Goal: Task Accomplishment & Management: Complete application form

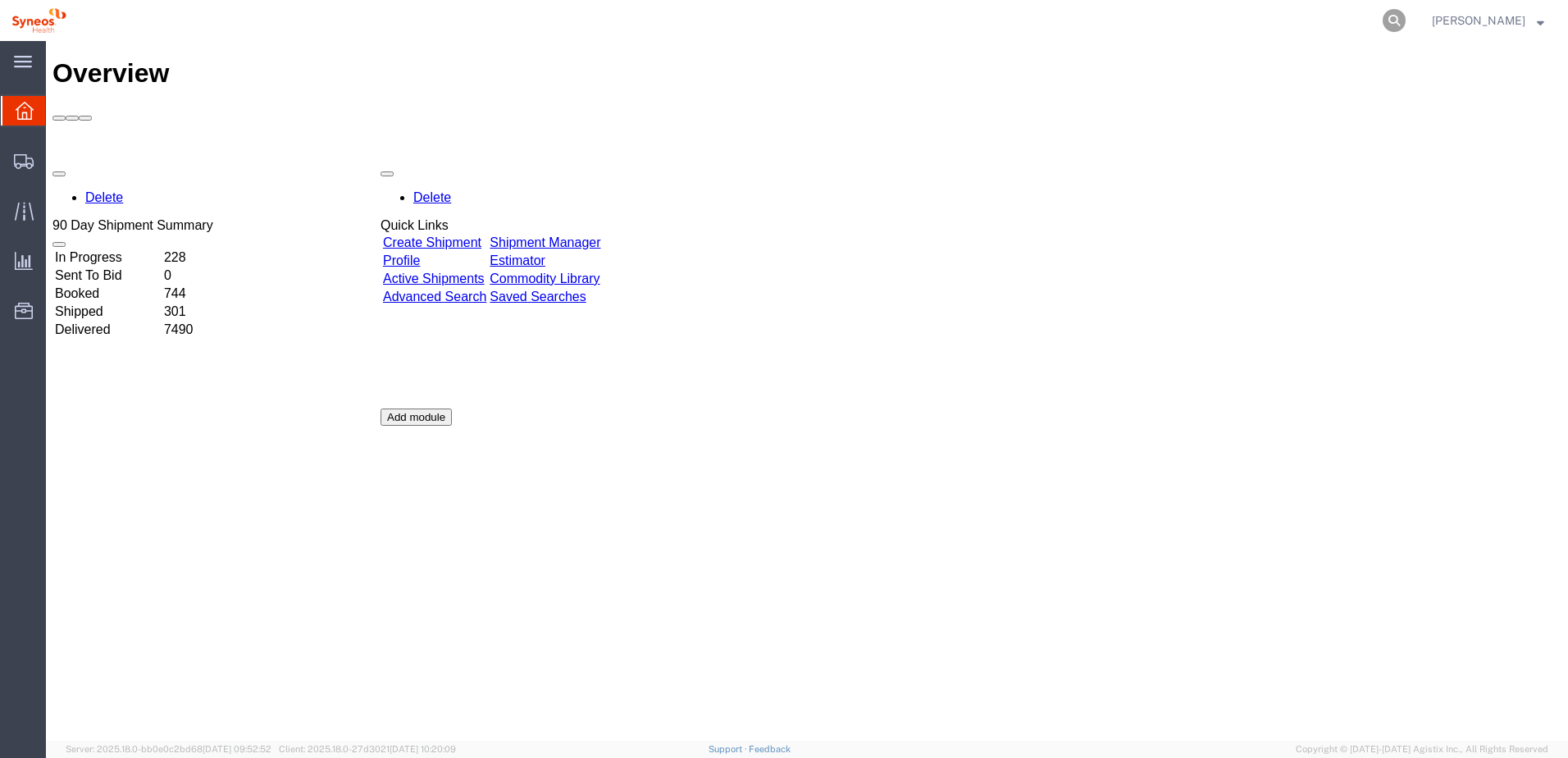
click at [1406, 13] on icon at bounding box center [1394, 20] width 23 height 23
click at [1219, 23] on input "search" at bounding box center [1133, 21] width 499 height 39
paste input "56759546"
type input "56759546"
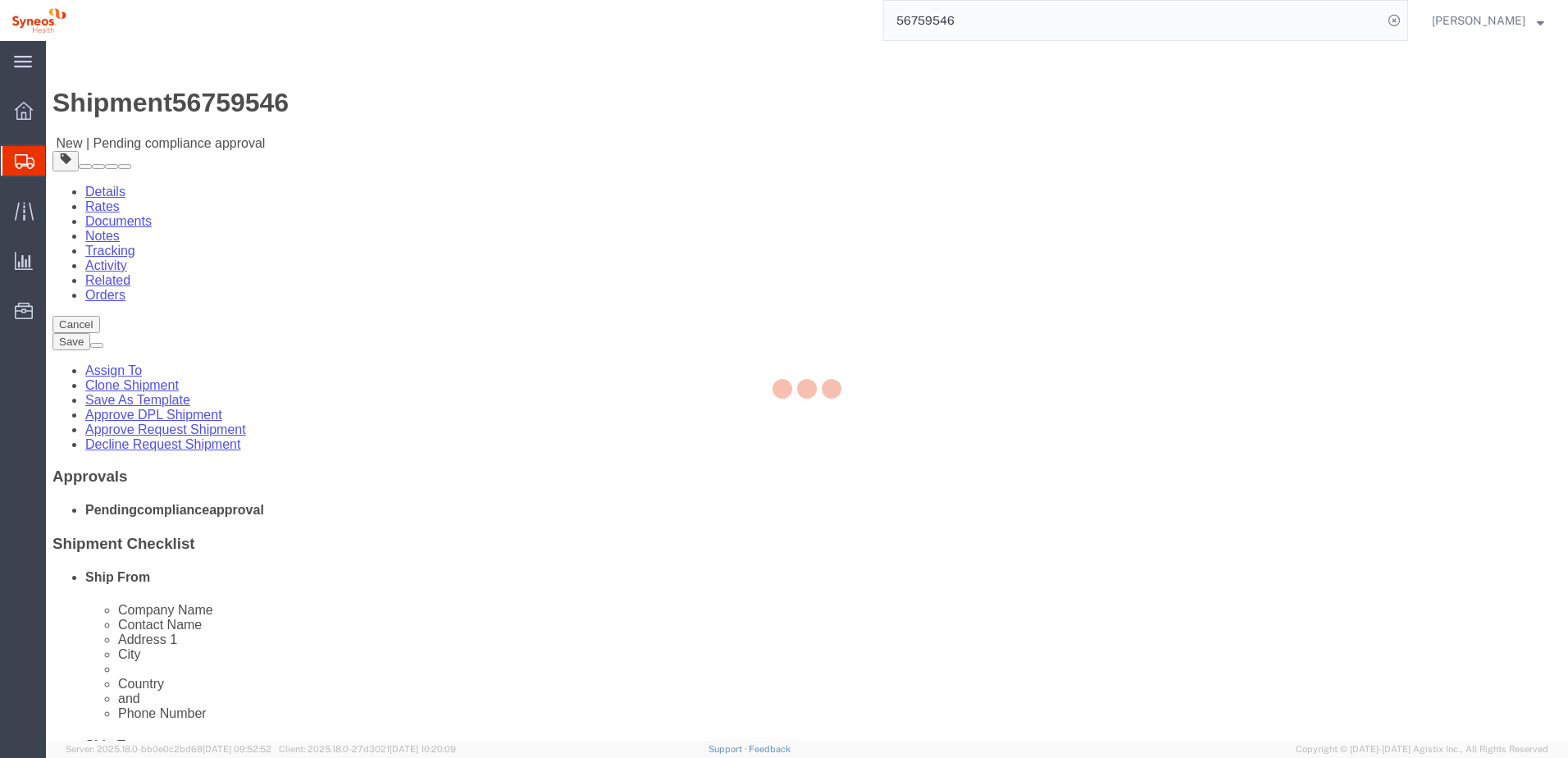
select select "66391"
select select
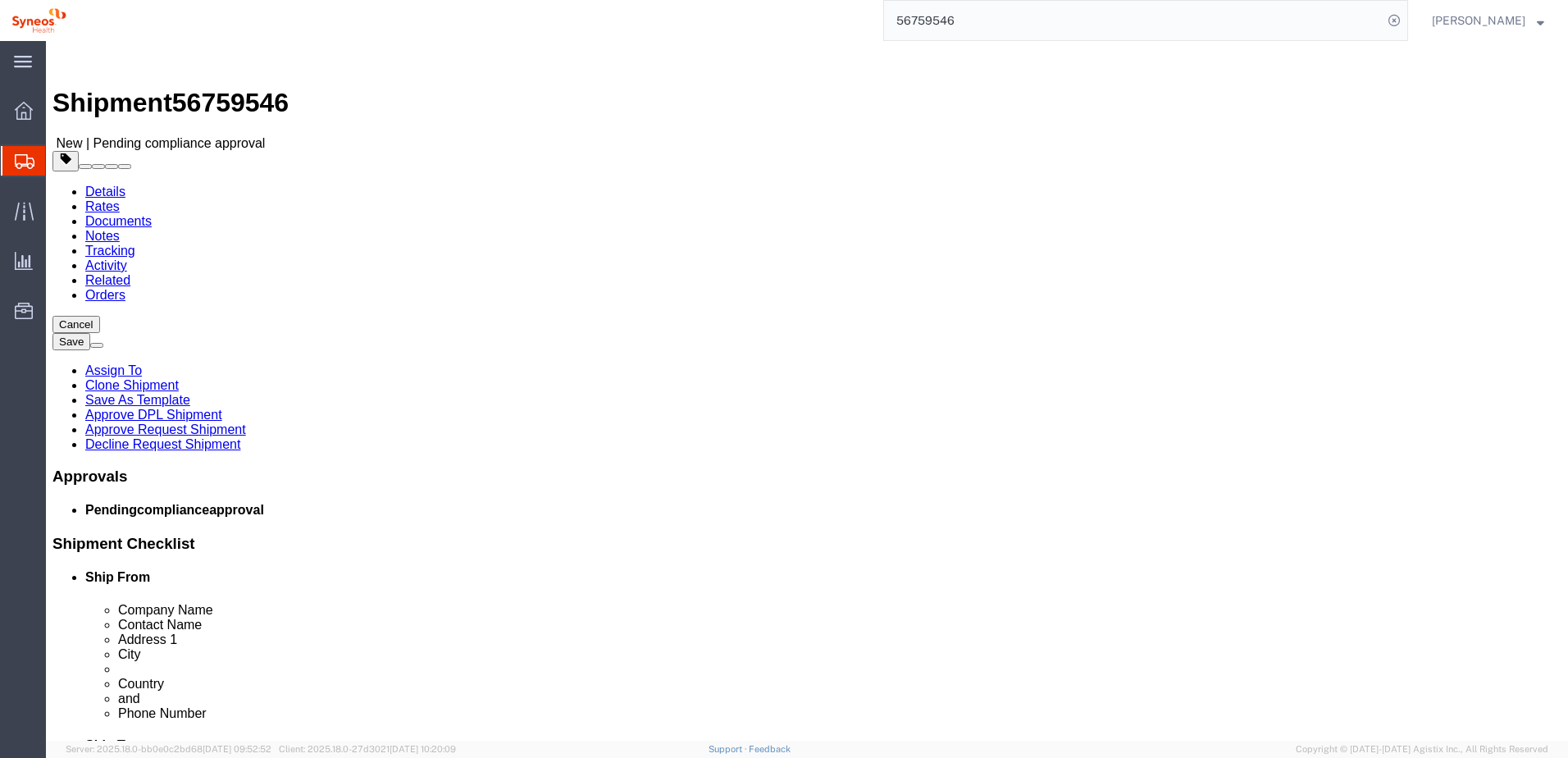
click link "Approve Request Shipment"
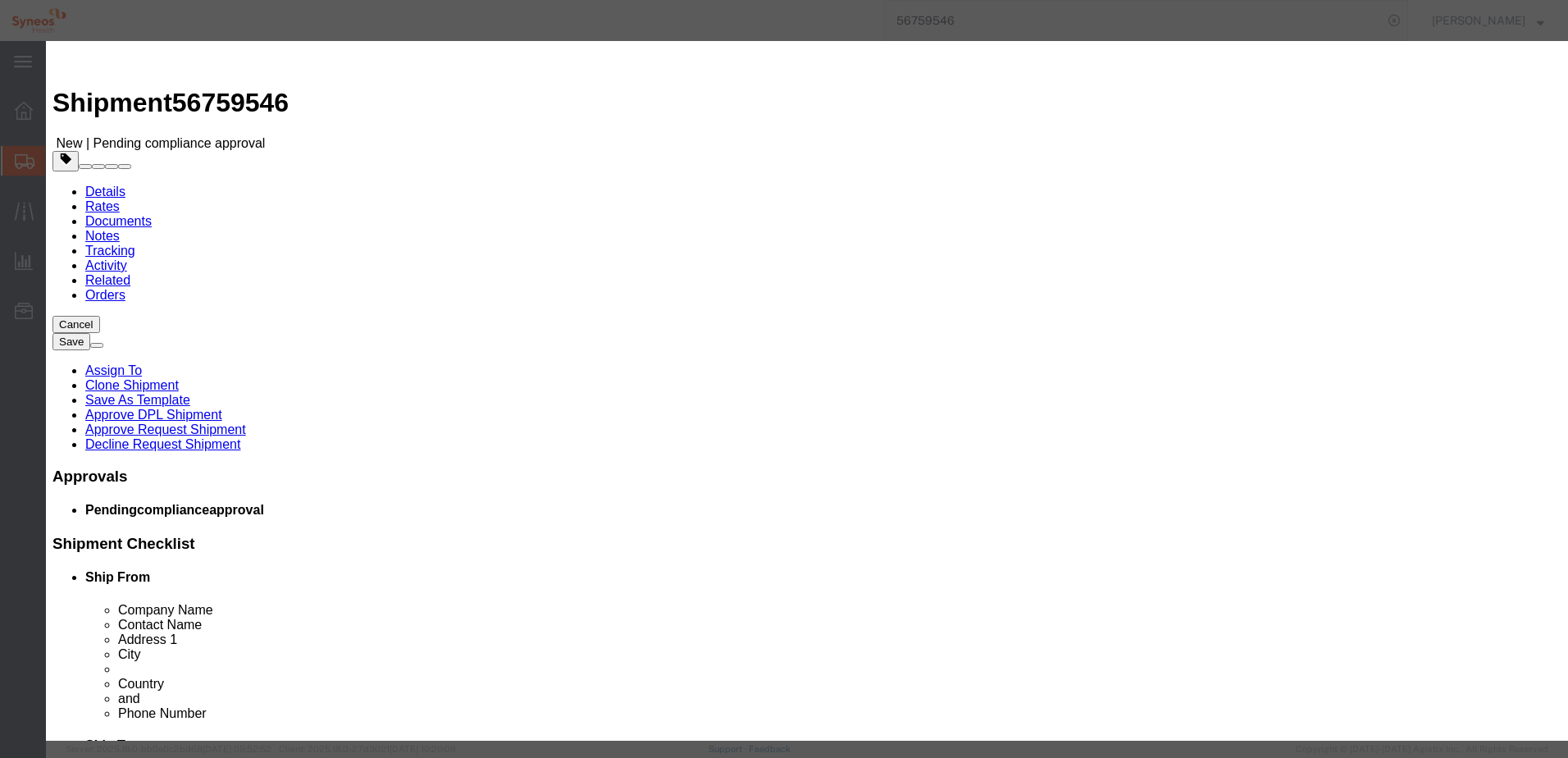
click button "Yes"
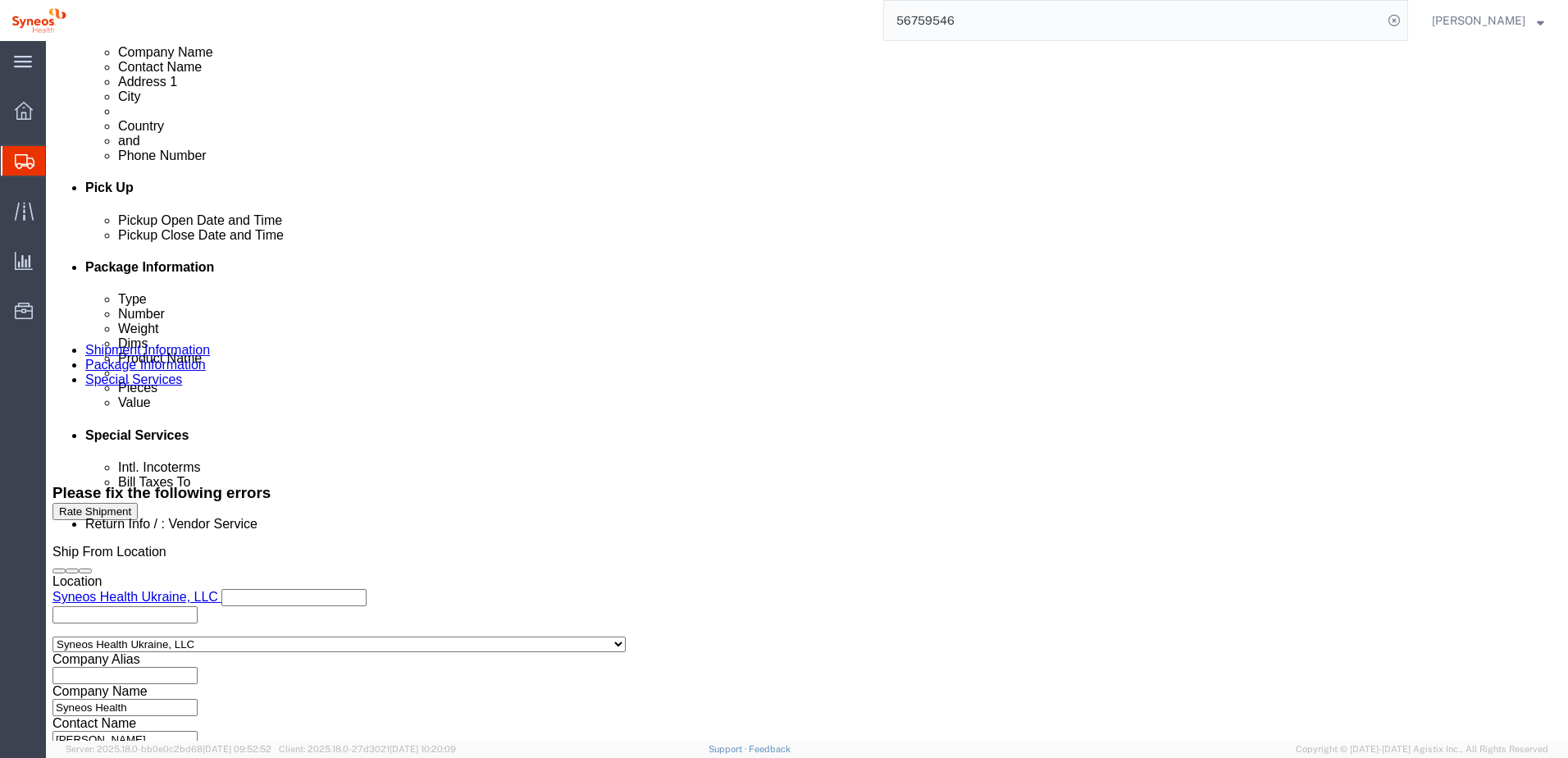
scroll to position [810, 0]
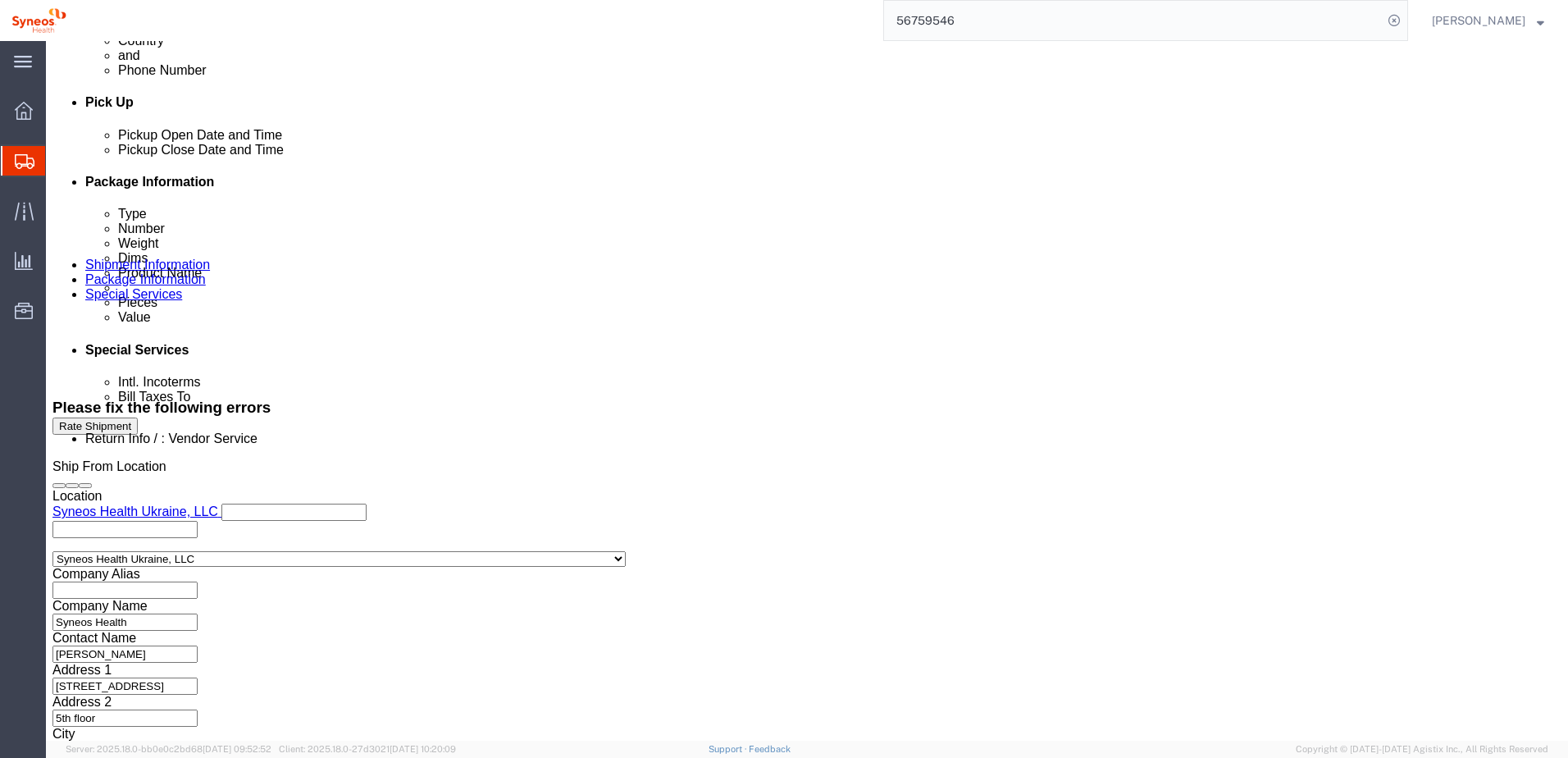
click button "Continue"
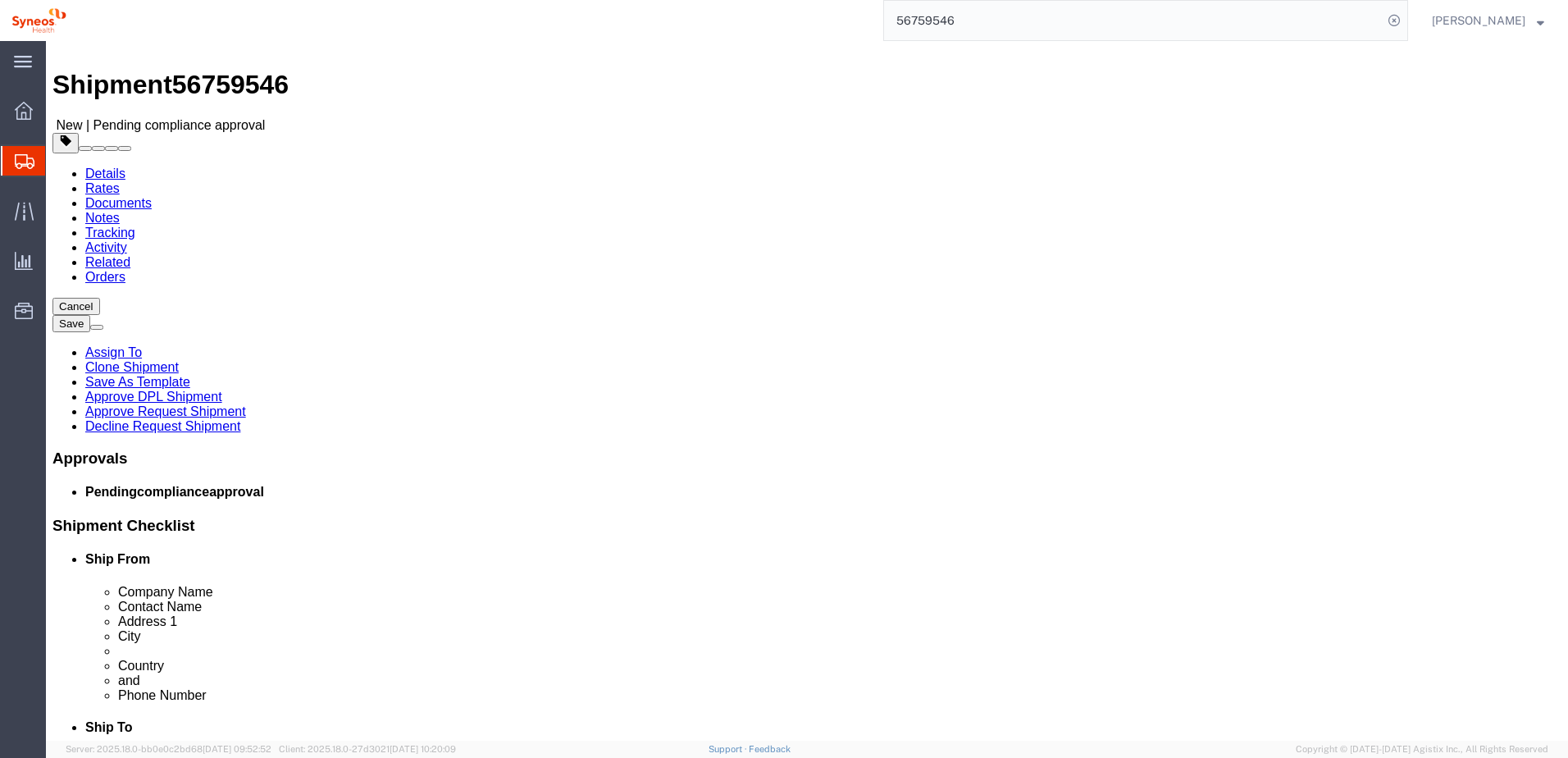
scroll to position [23, 0]
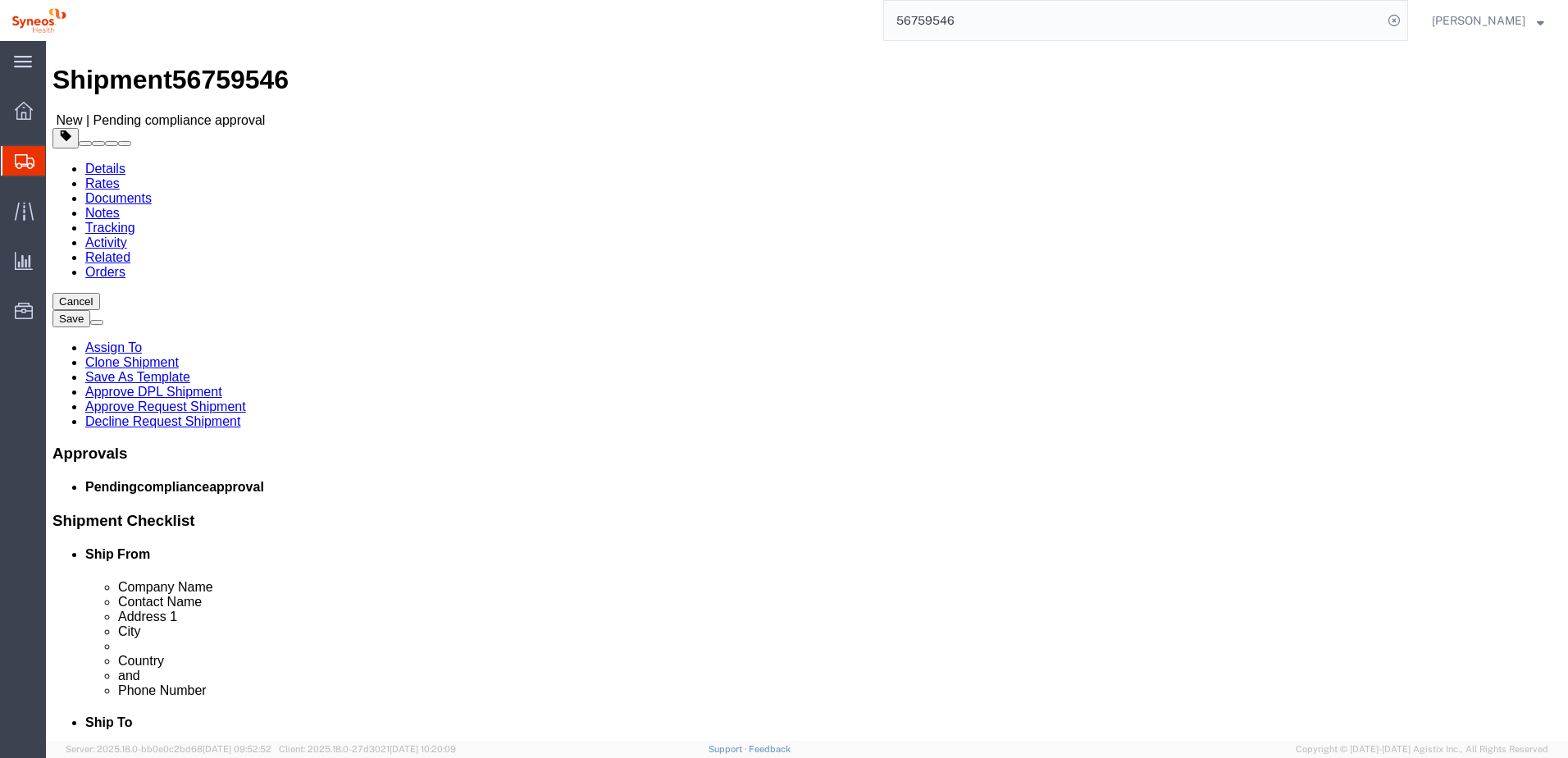
click button "Continue"
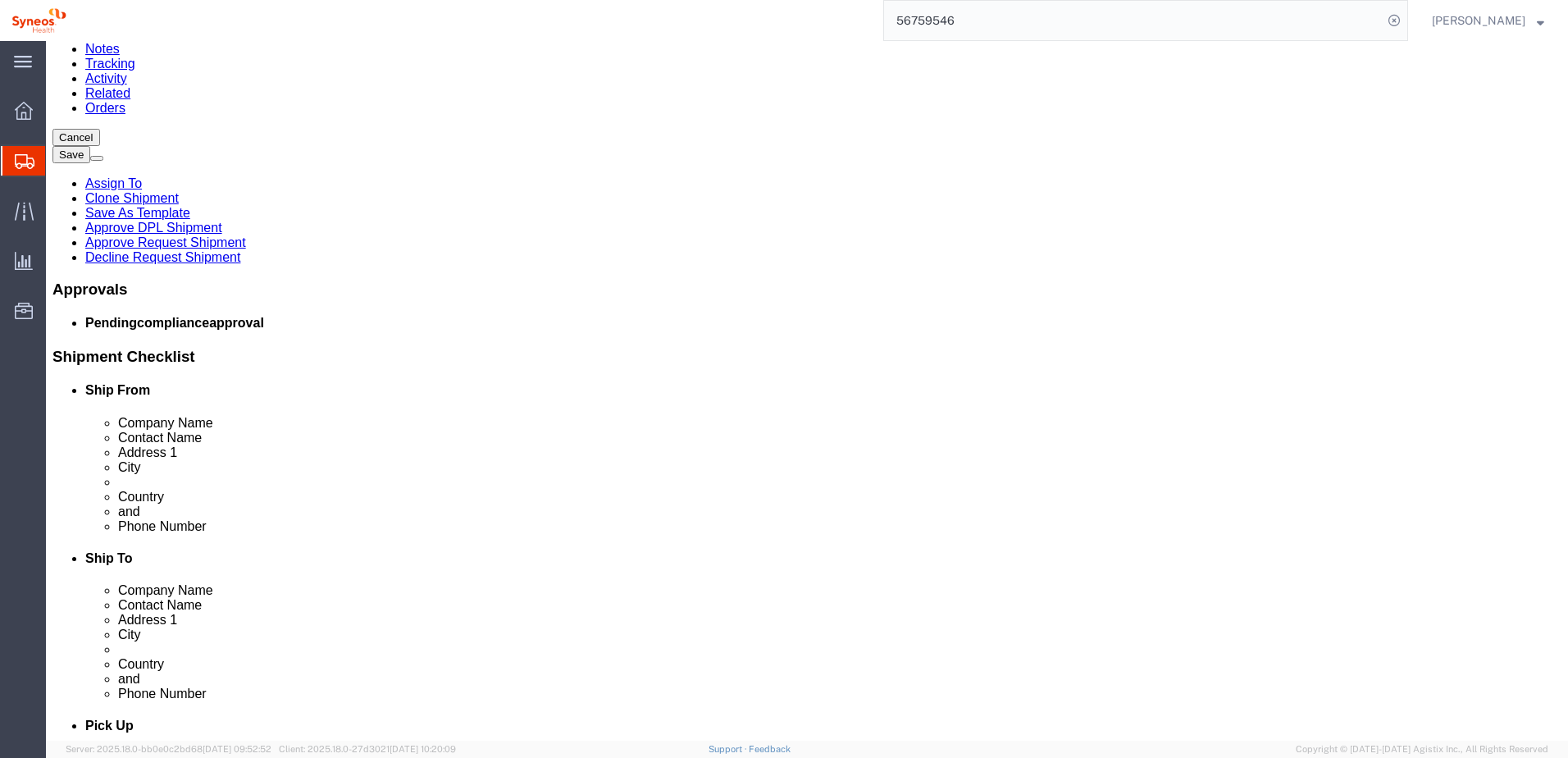
scroll to position [269, 0]
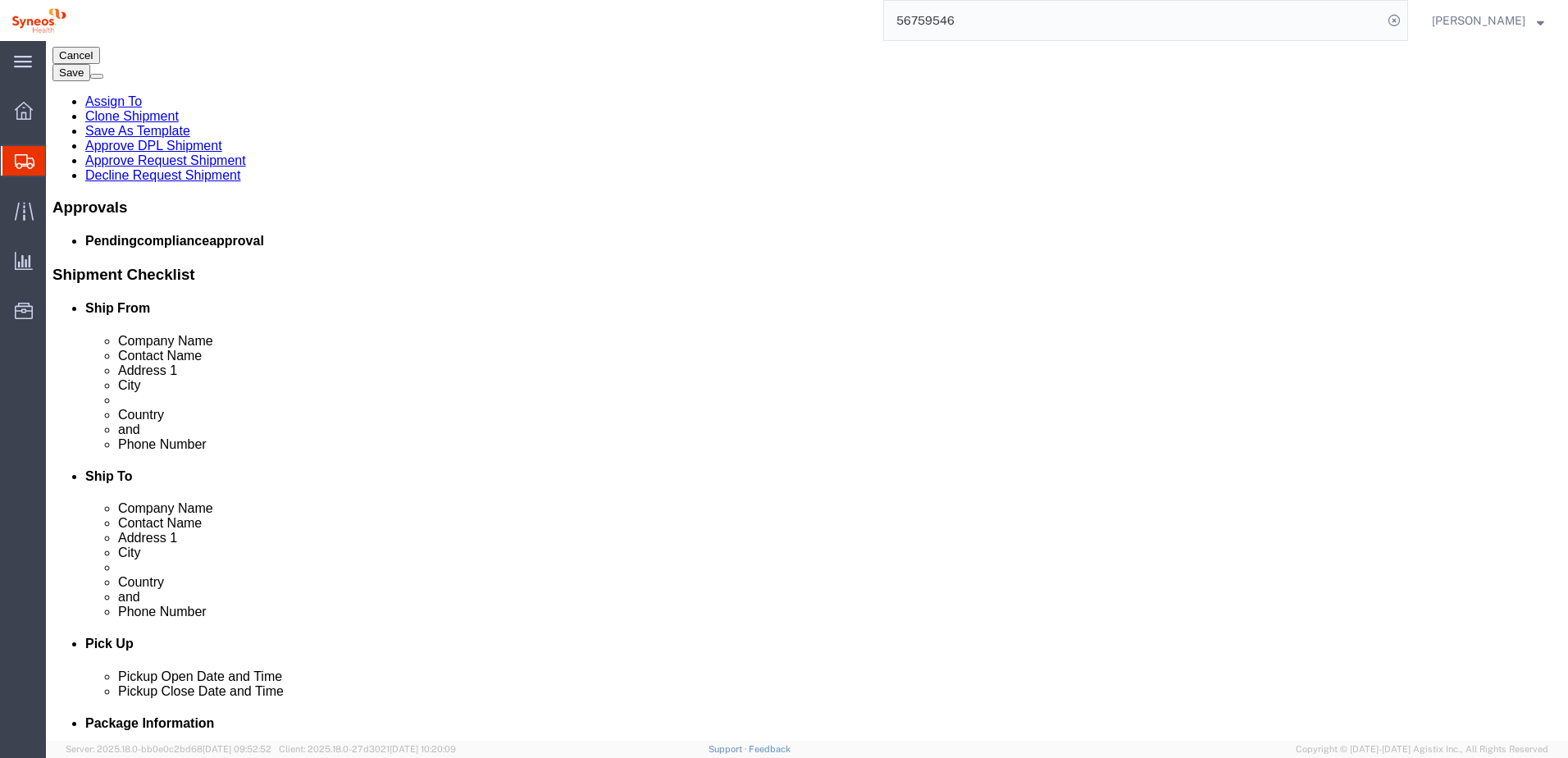
click icon
click select "Select"
type input "e"
type input "d"
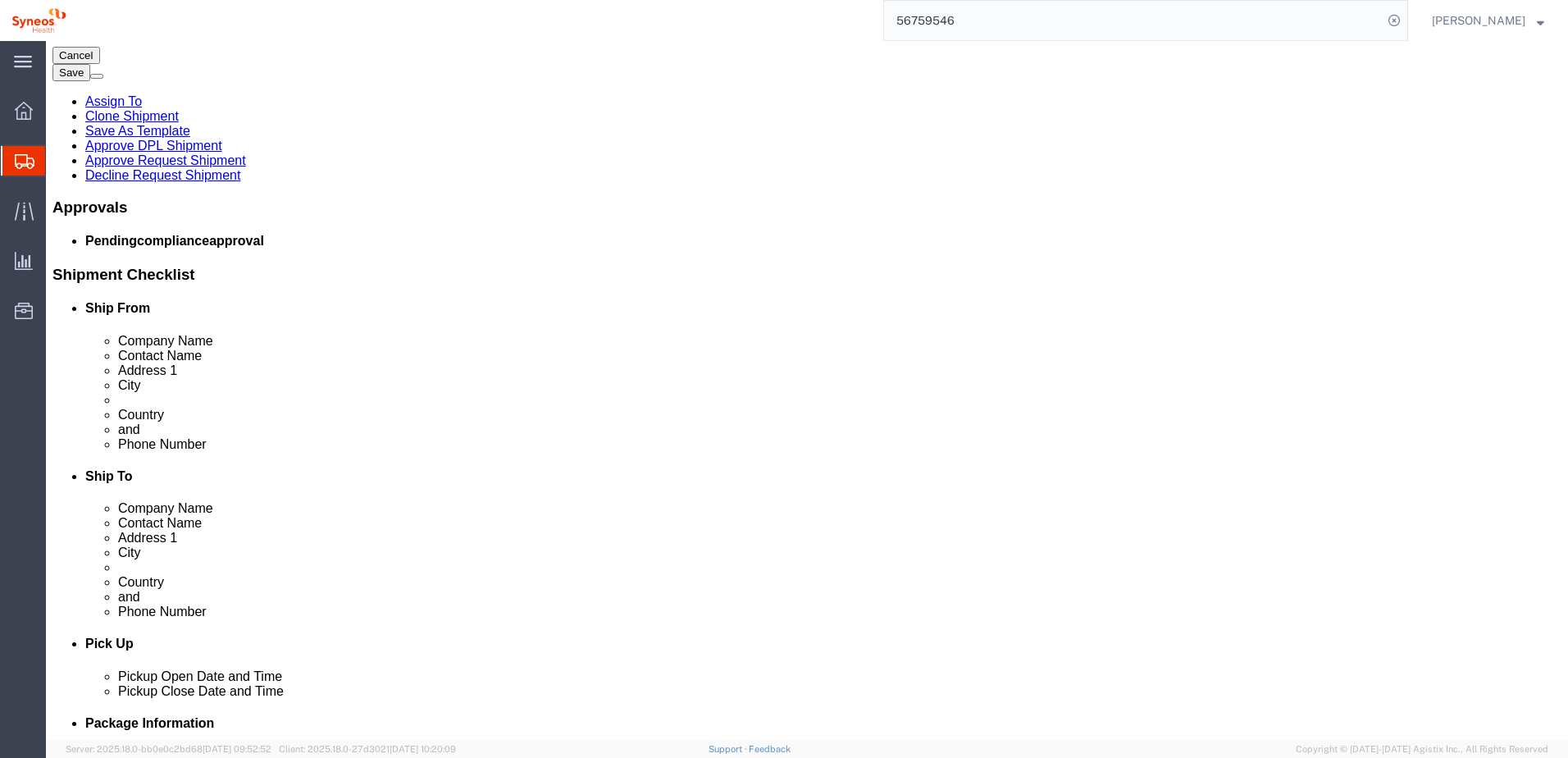
type input "e"
type input "m"
type input "n"
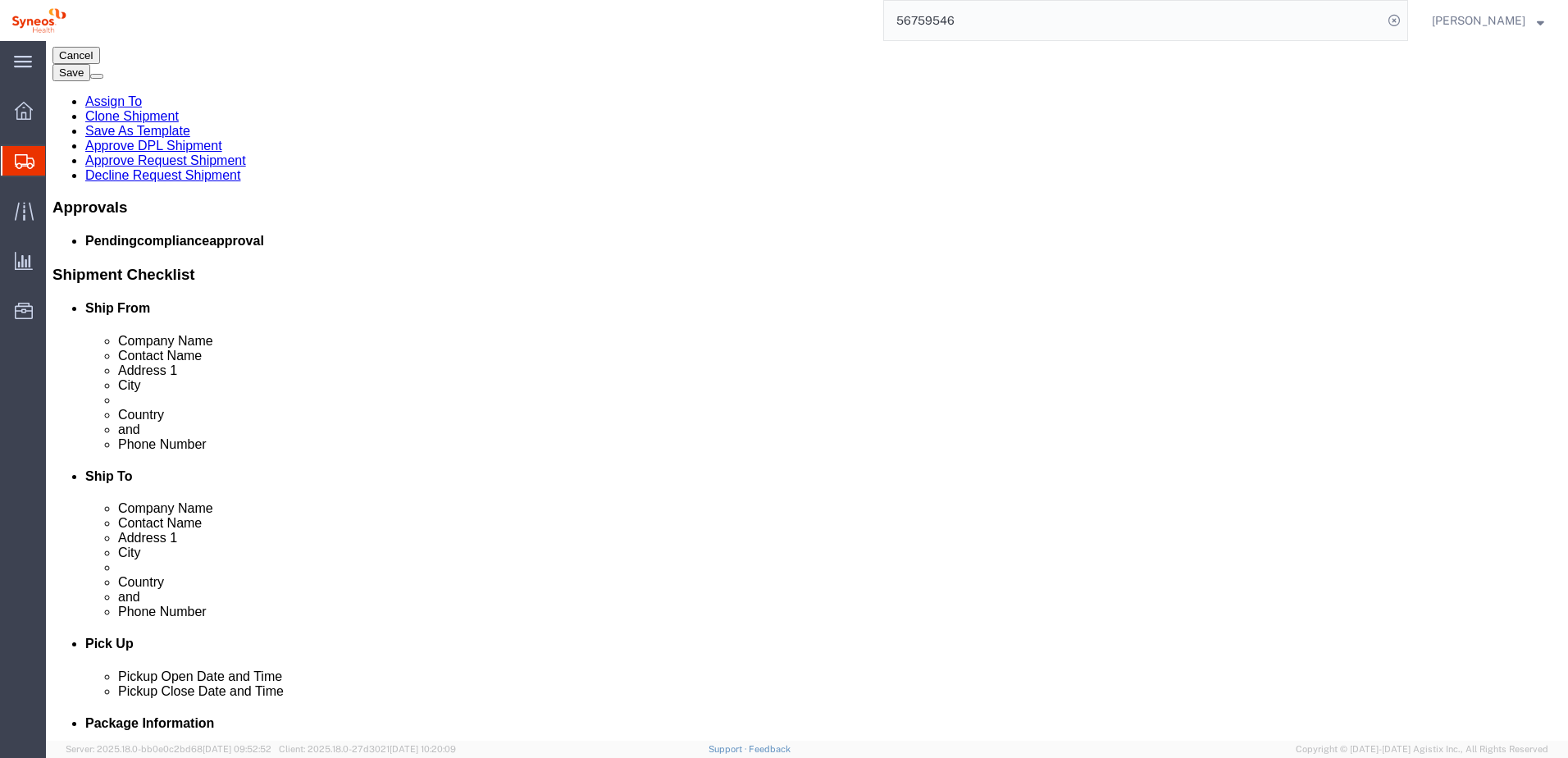
type input "b"
type input "f"
type input "d"
type input "s"
type input "a"
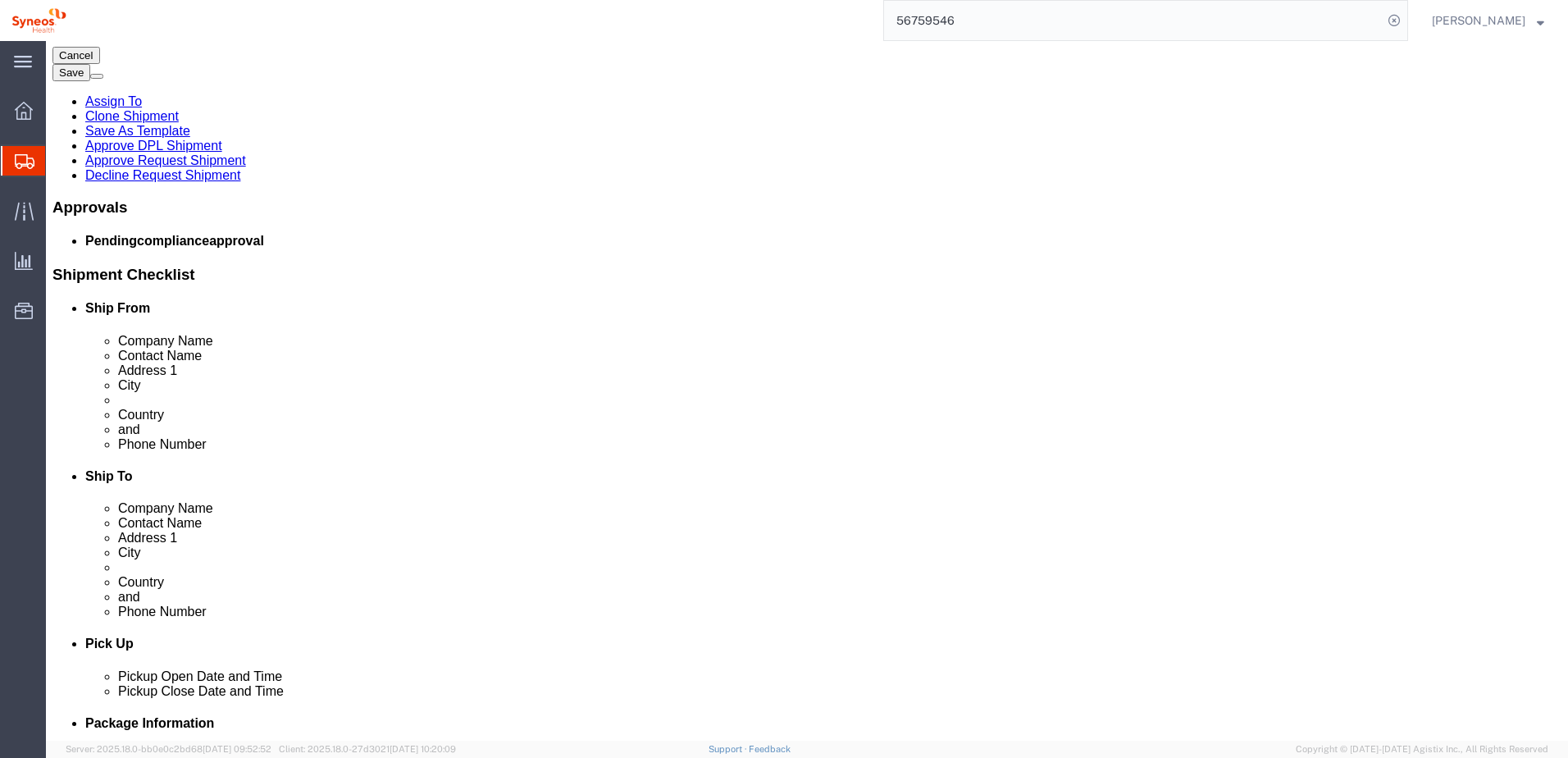
type input "e"
type input "r"
type input "y"
type input "u"
type input "i"
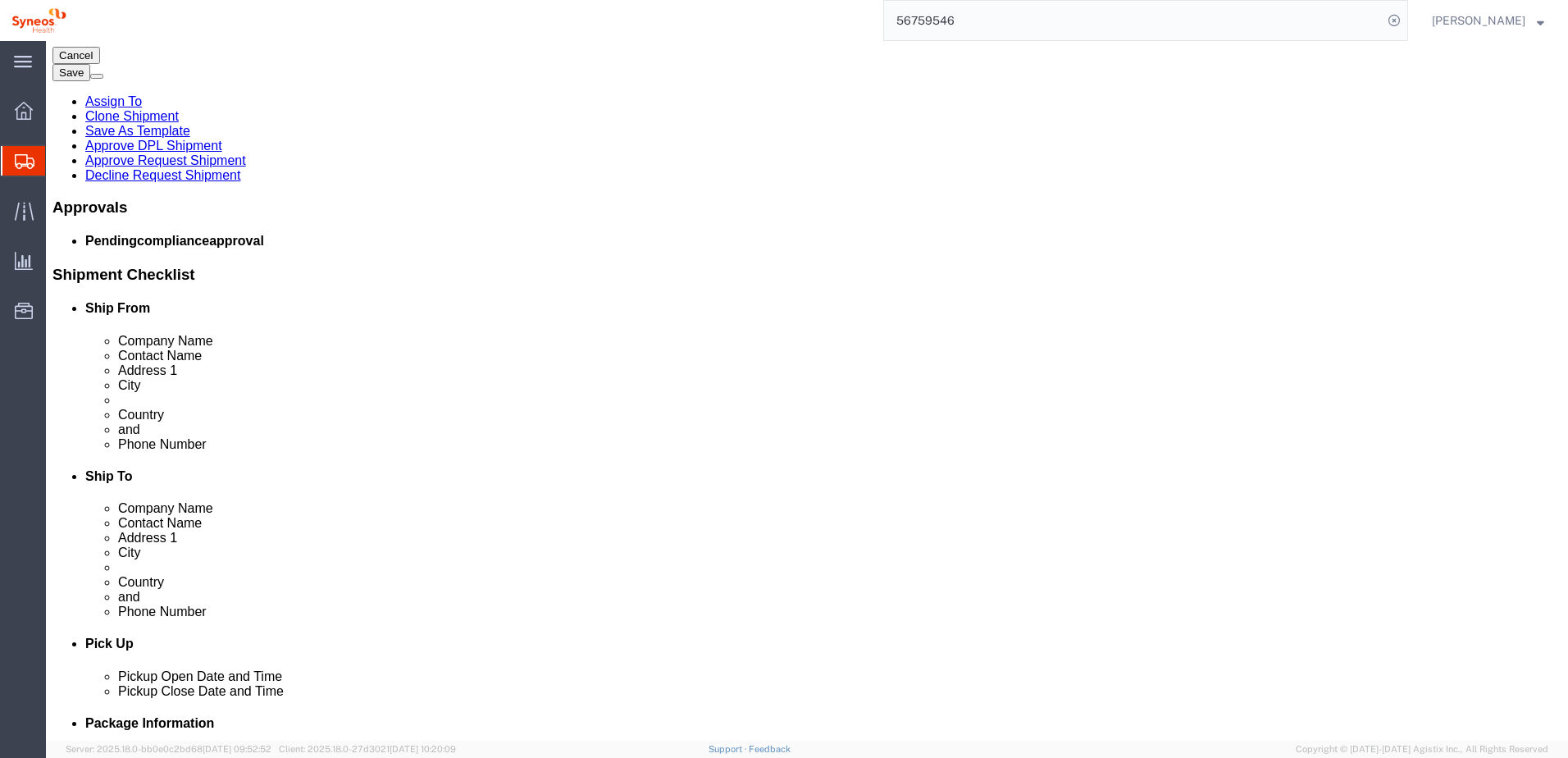
type input "q"
type input "a"
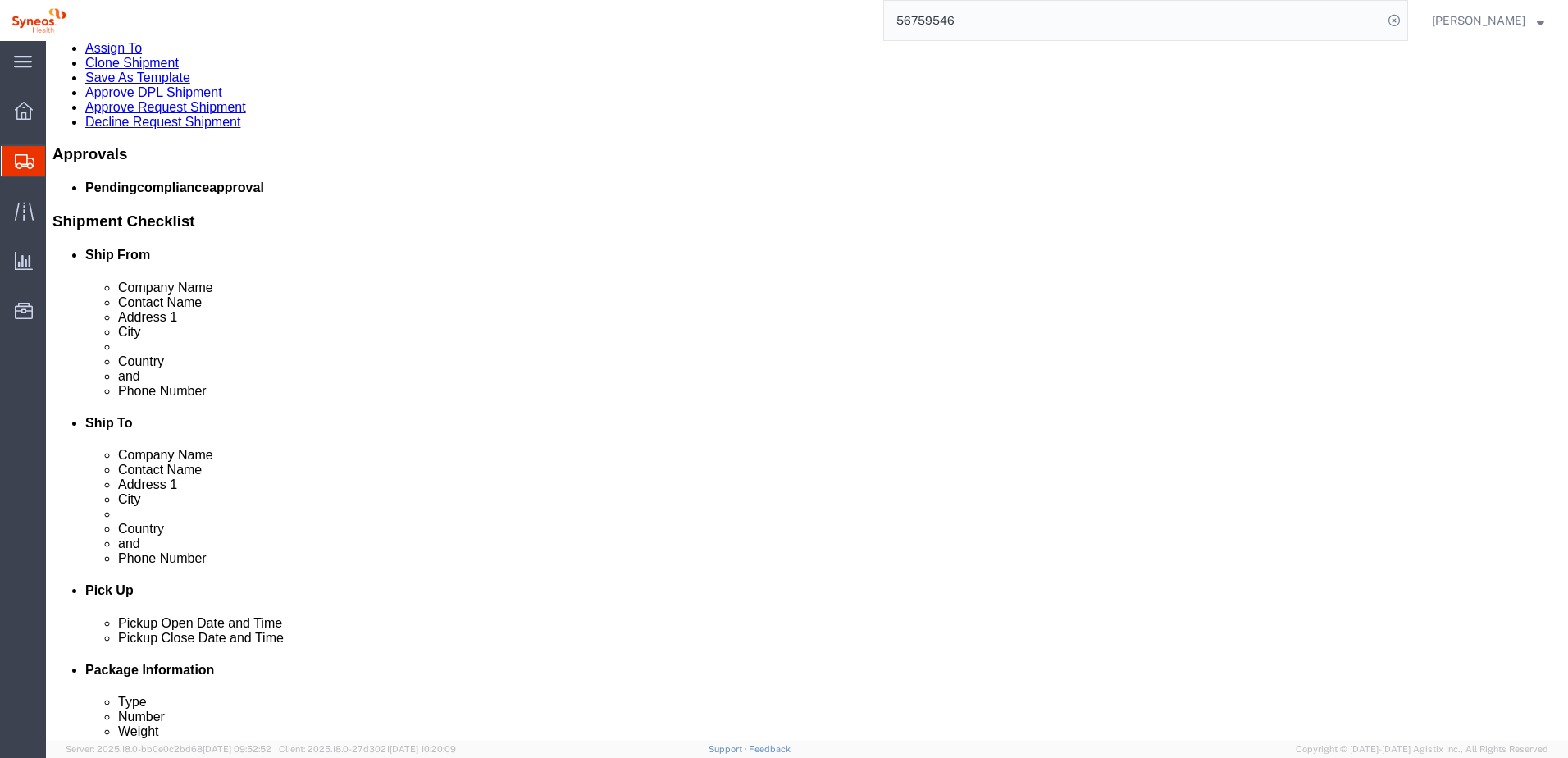
scroll to position [351, 0]
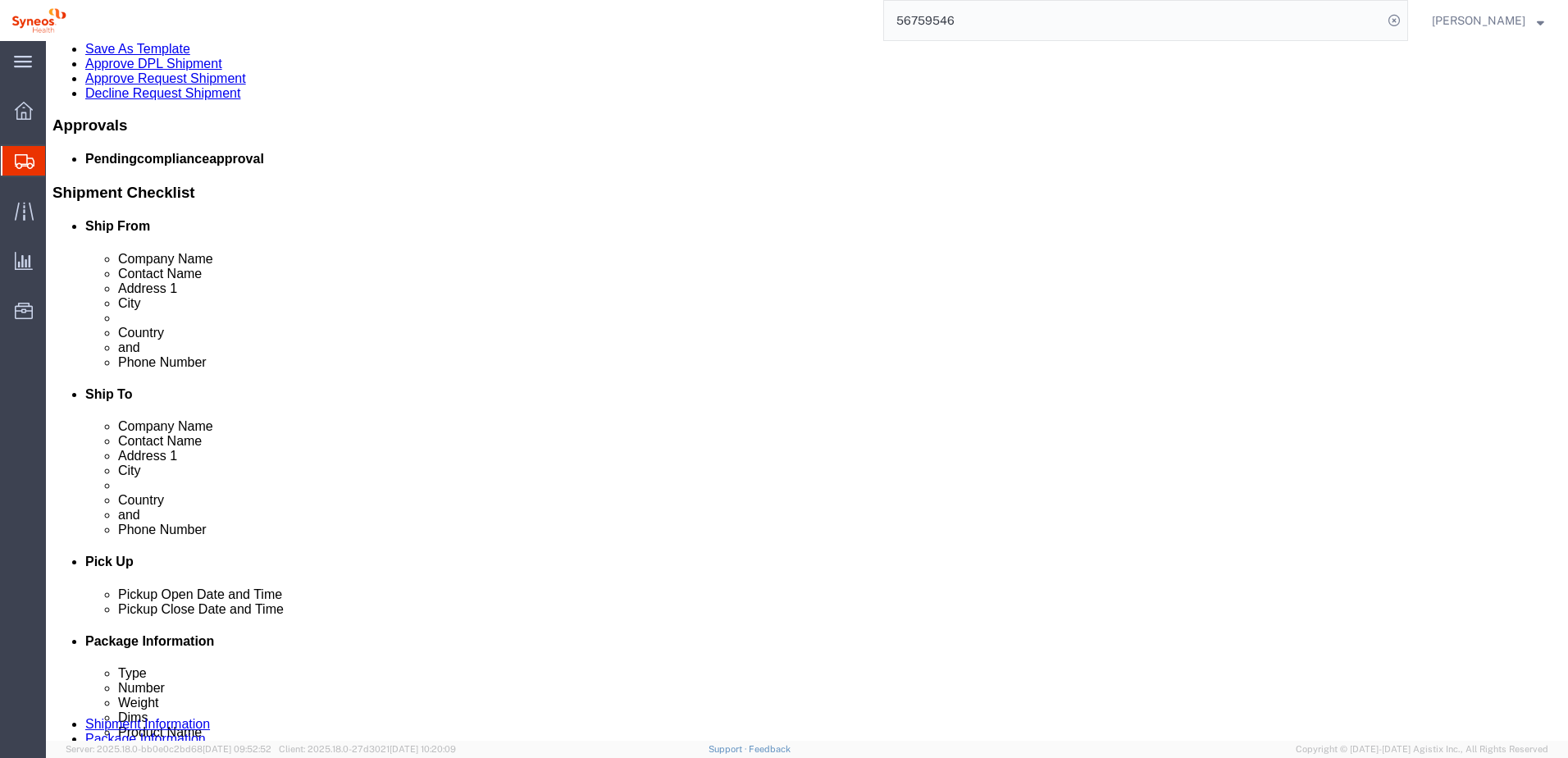
click select "Select 1 Day 2 Day 3-5 Day Economy 5+ Day"
type input "1"
type input "d"
type input "2"
type input "3"
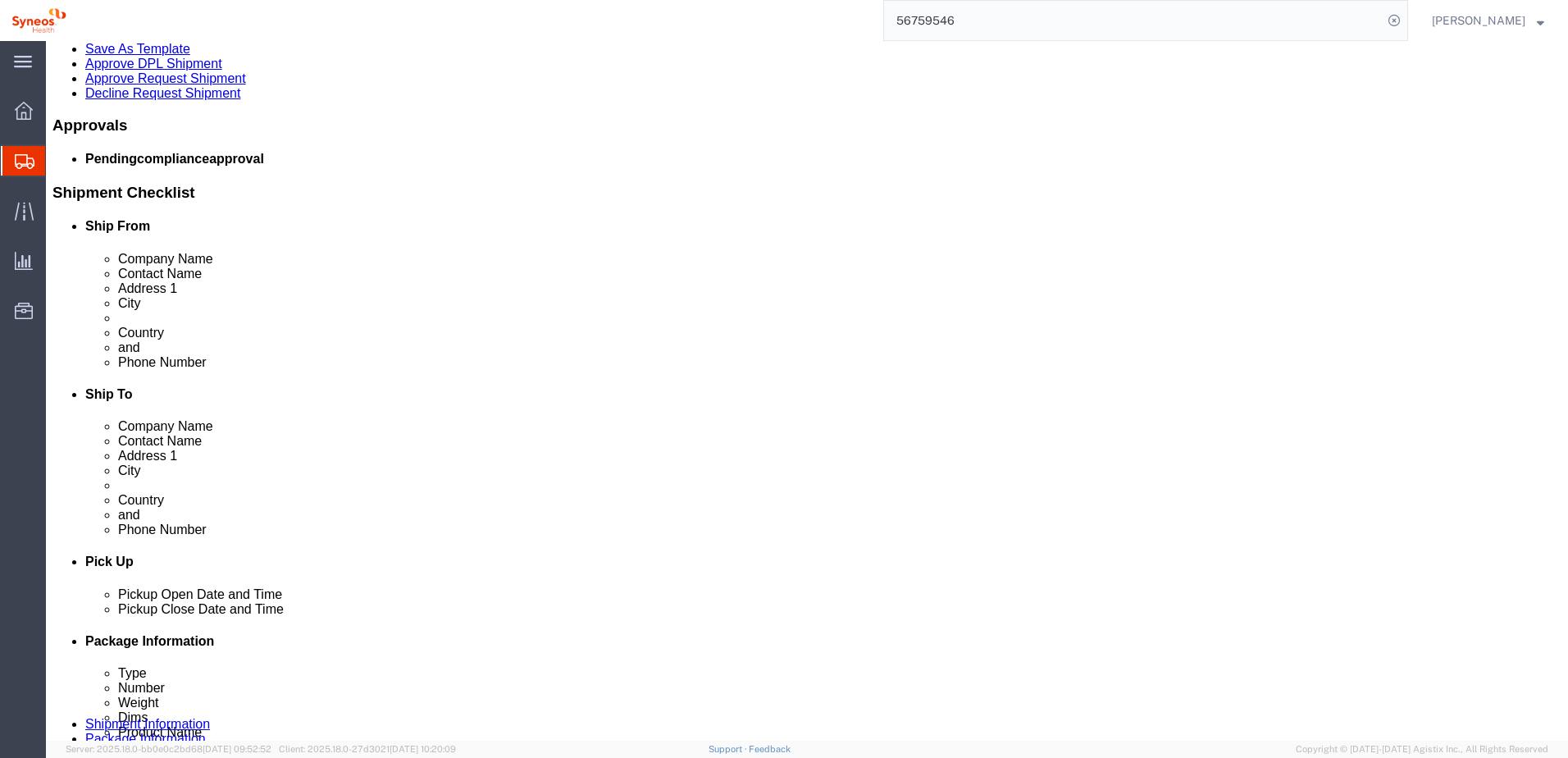
type input "4"
type input "5"
type input "e"
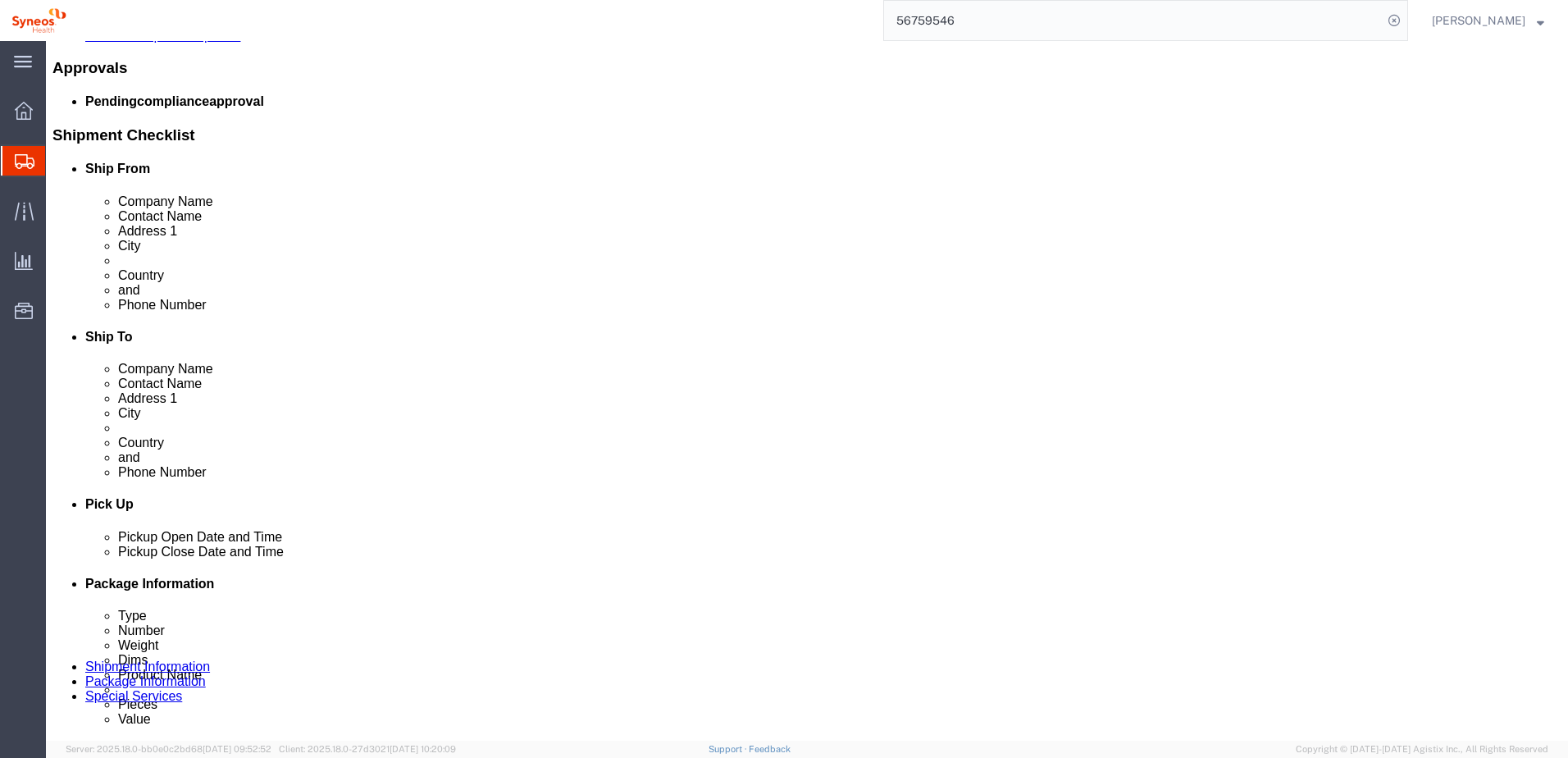
scroll to position [433, 0]
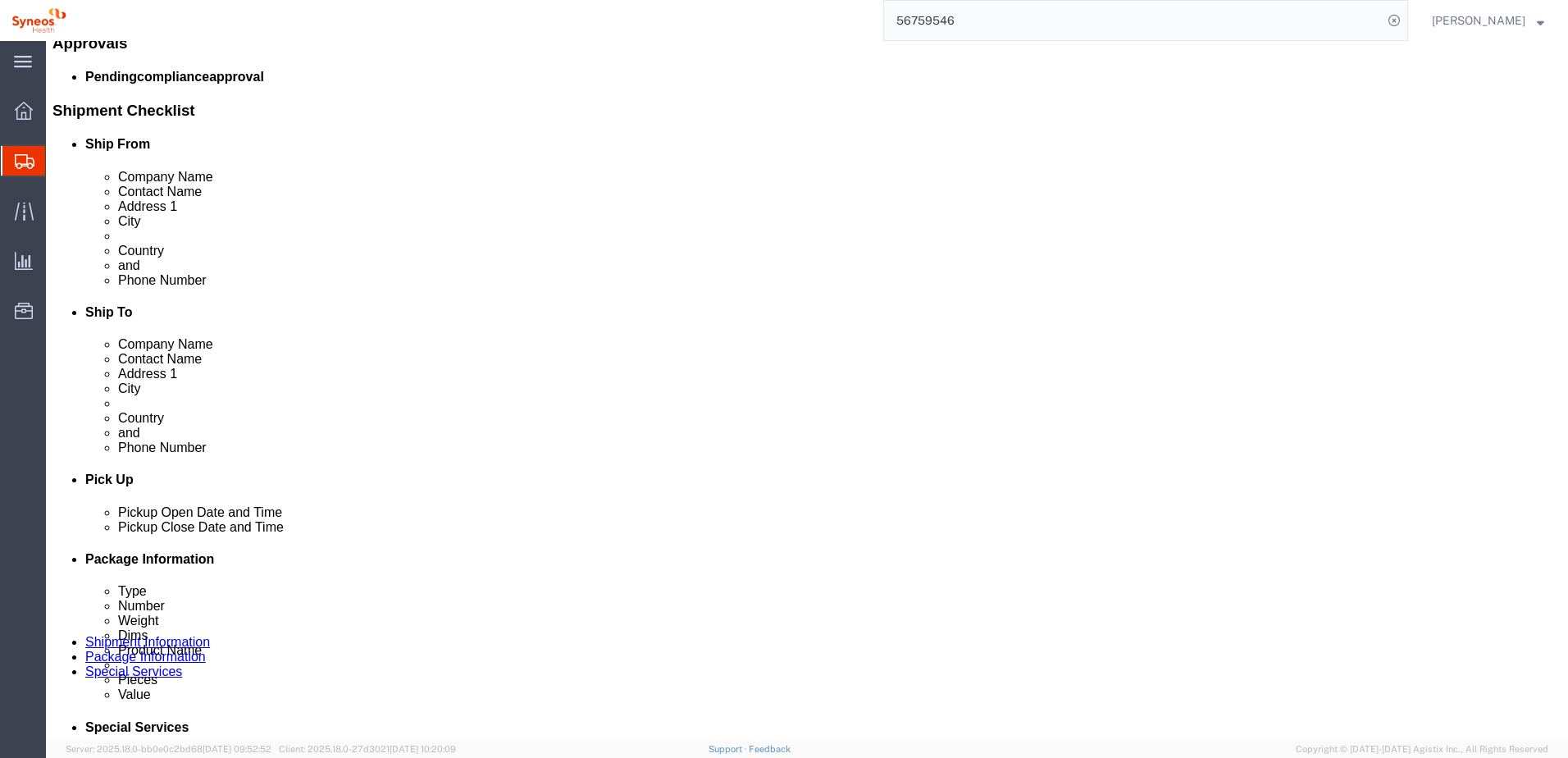
click select "Select ATA DTA DTD"
click div "Service Options"
type input "d"
type input "c"
click icon
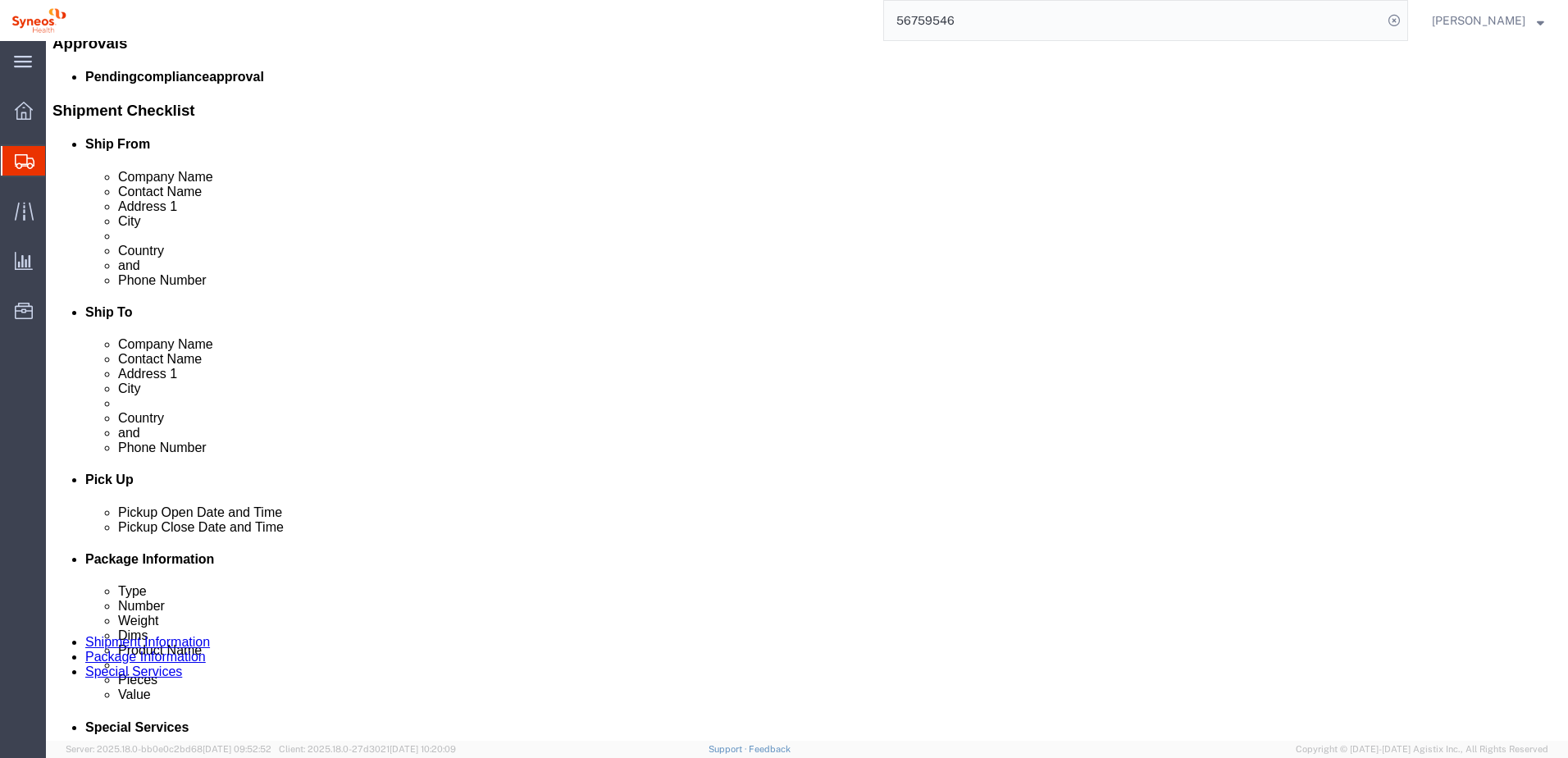
click select "Select"
click icon
click select "Select"
click label "Vendor Service"
click select "Select"
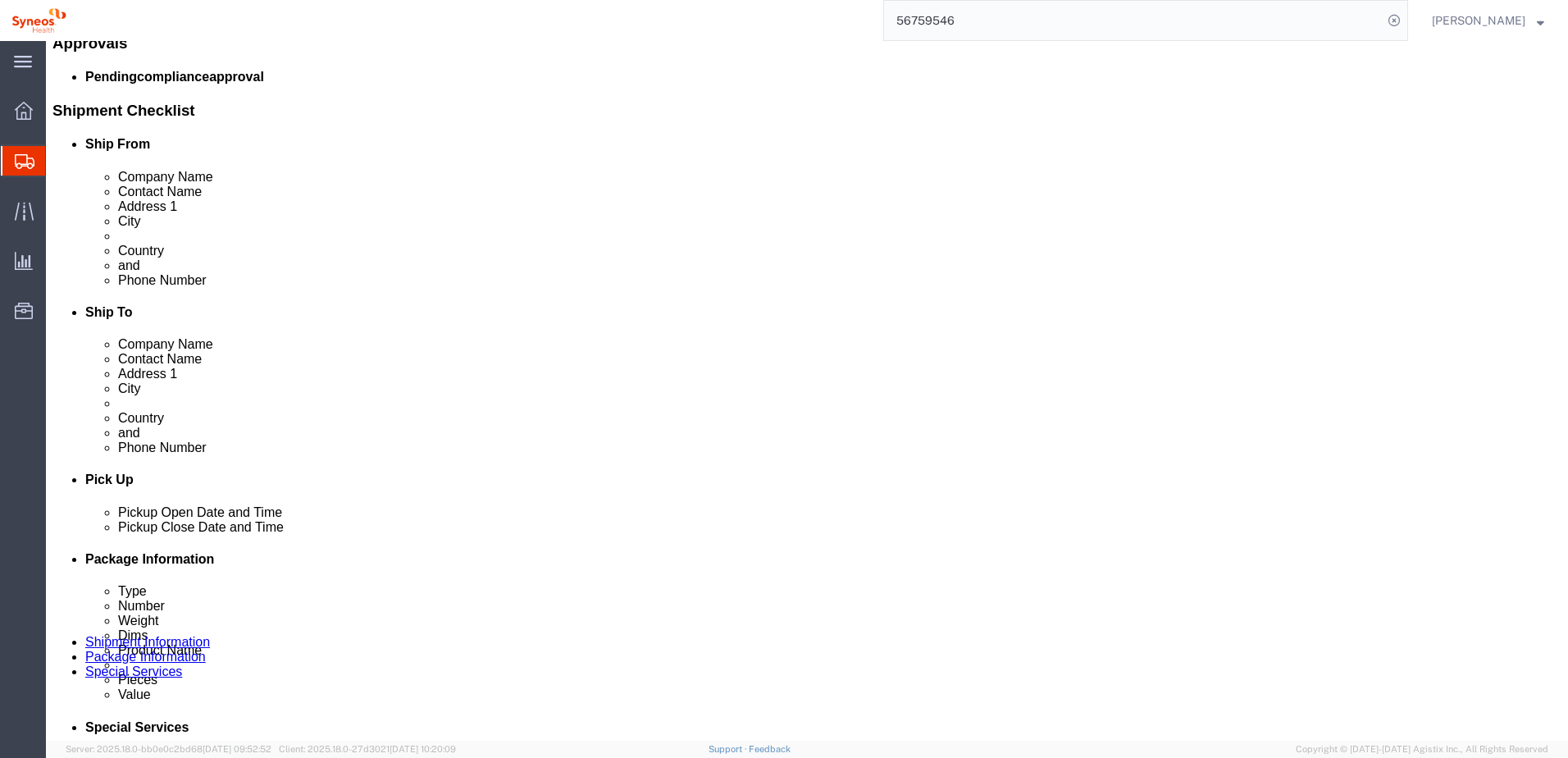
type input "d"
type input "l"
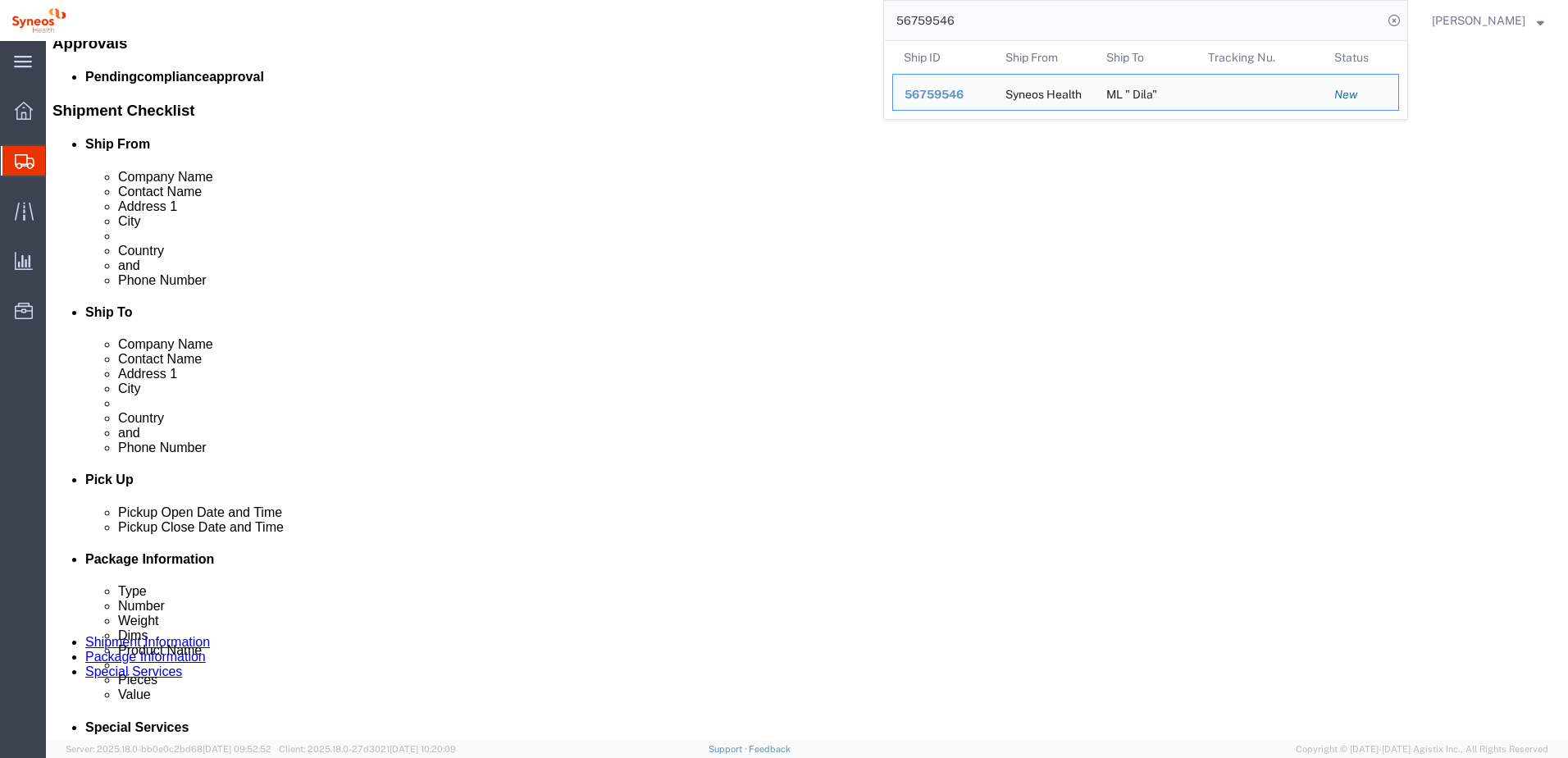
drag, startPoint x: 1016, startPoint y: 19, endPoint x: 756, endPoint y: 18, distance: 260.0
click at [756, 18] on div "56759546 Ship ID Ship From Ship To Tracking Nu. Status Ship ID 56759546 Ship Fr…" at bounding box center [743, 21] width 1331 height 41
drag, startPoint x: 1012, startPoint y: 16, endPoint x: 798, endPoint y: 8, distance: 214.1
click at [798, 8] on div "56759546 Ship ID Ship From Ship To Tracking Nu. Status Ship ID 56759546 Ship Fr…" at bounding box center [743, 21] width 1331 height 41
click at [954, 25] on input "56759546" at bounding box center [1133, 21] width 499 height 39
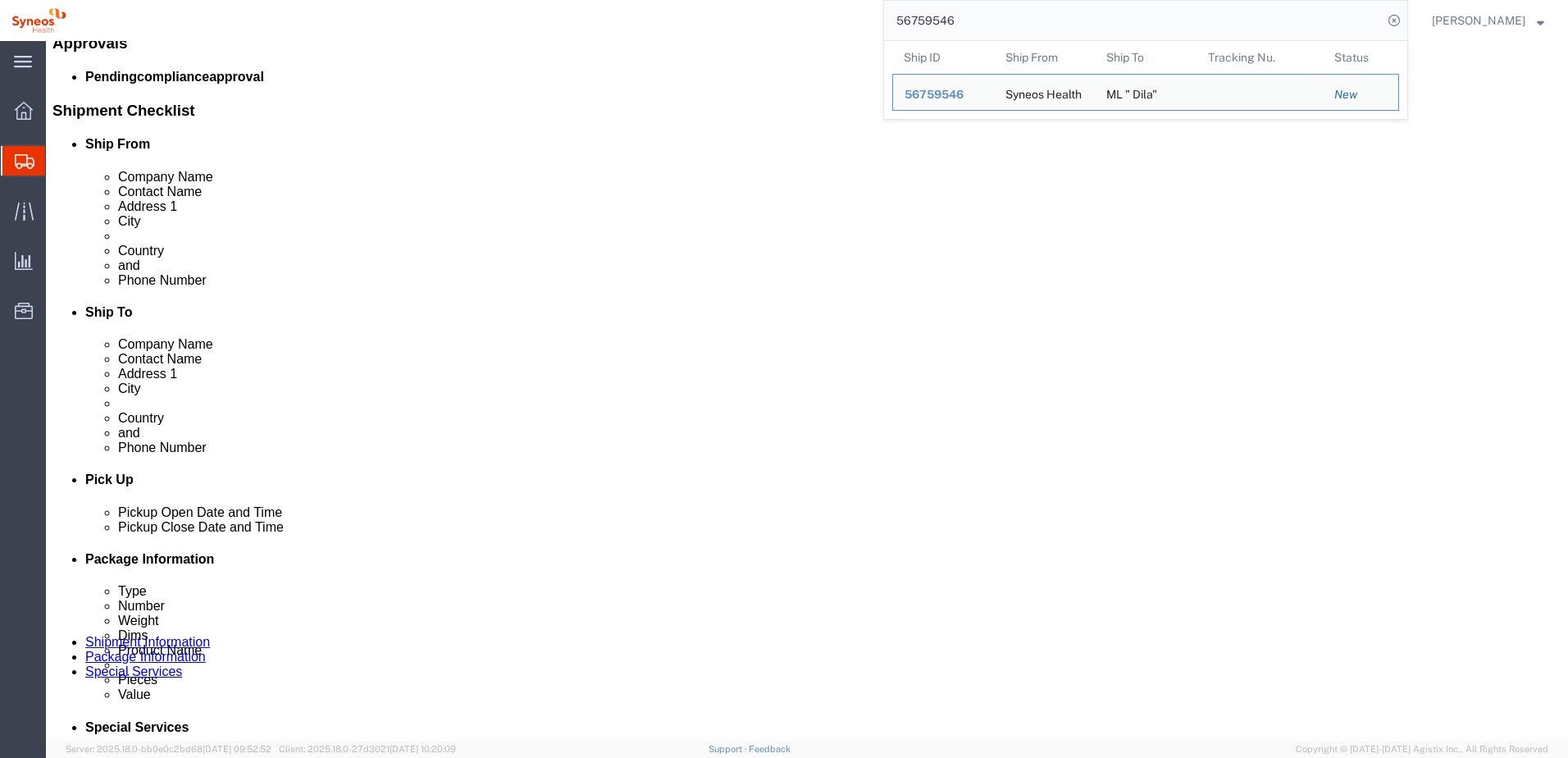
click at [954, 25] on input "56759546" at bounding box center [1133, 21] width 499 height 39
click at [954, 20] on input "56759546" at bounding box center [1133, 21] width 499 height 39
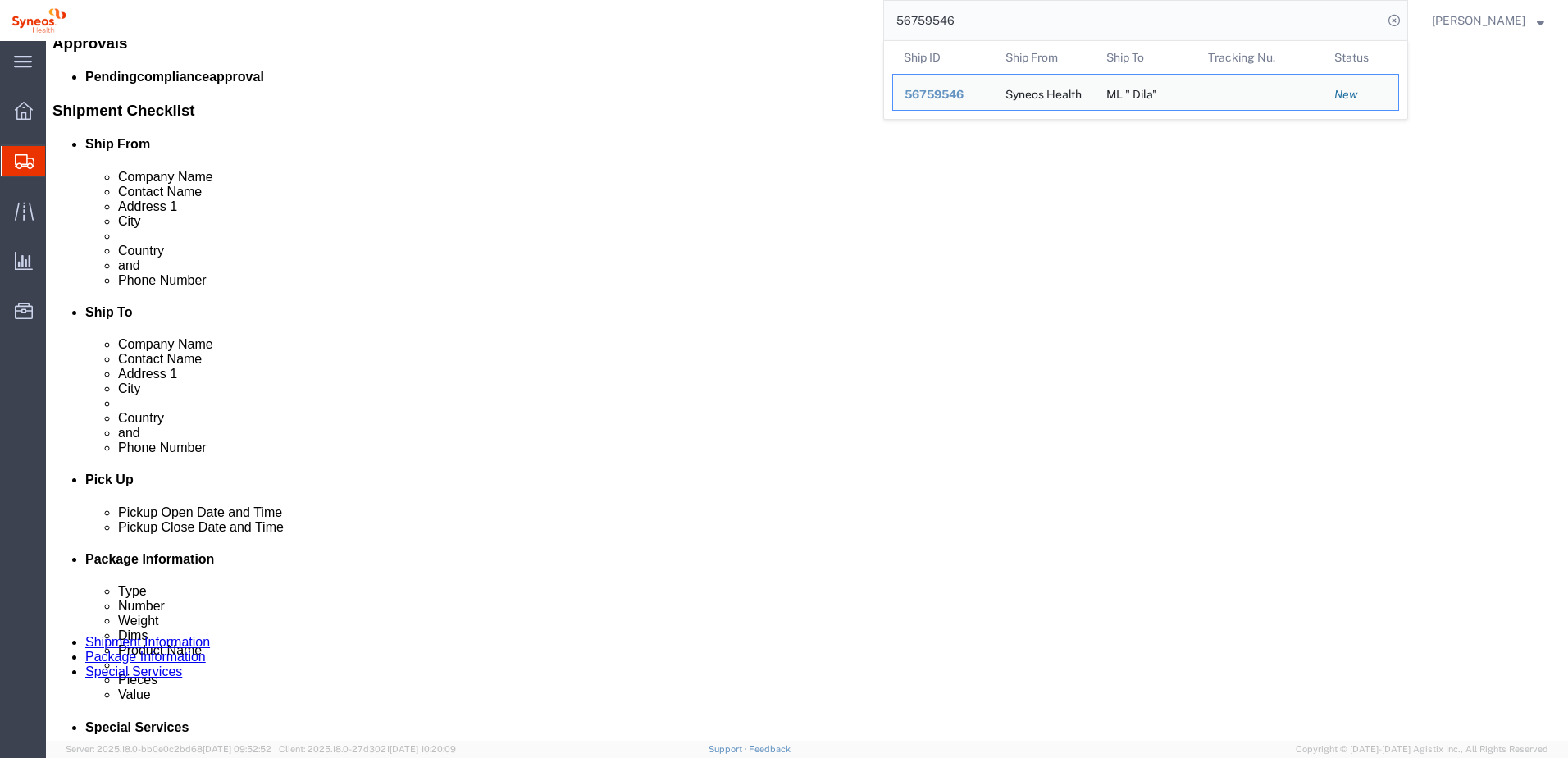
click at [954, 19] on input "56759546" at bounding box center [1133, 21] width 499 height 39
drag, startPoint x: 916, startPoint y: 20, endPoint x: 1029, endPoint y: 22, distance: 113.0
click at [983, 21] on input "56759546" at bounding box center [1133, 21] width 499 height 39
click at [1406, 21] on icon at bounding box center [1394, 20] width 23 height 23
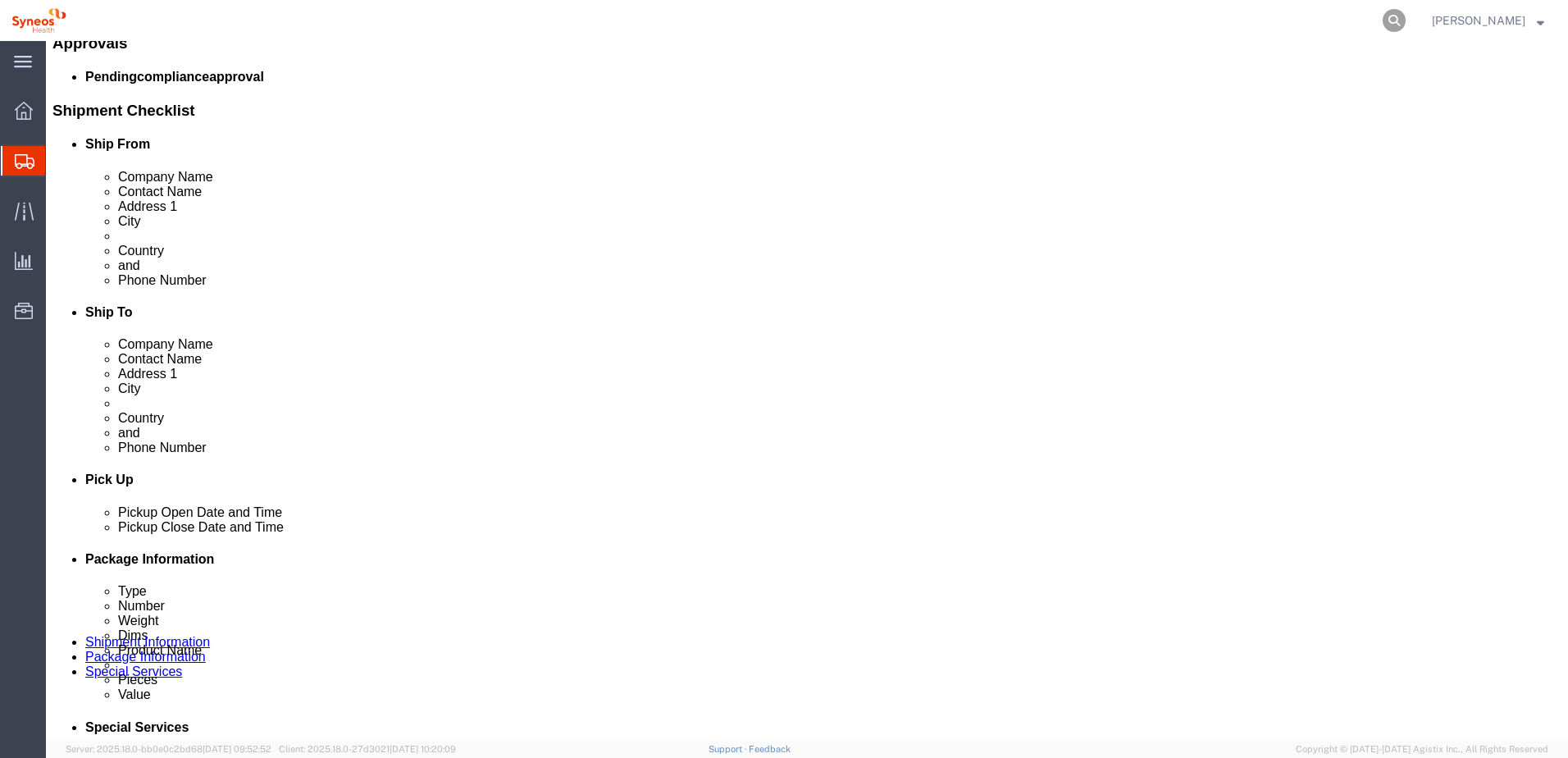
click at [1406, 19] on icon at bounding box center [1394, 20] width 23 height 23
paste input "56759537"
type input "5"
click at [1002, 18] on input "search" at bounding box center [1133, 21] width 499 height 39
click at [948, 31] on input "search" at bounding box center [1133, 21] width 499 height 39
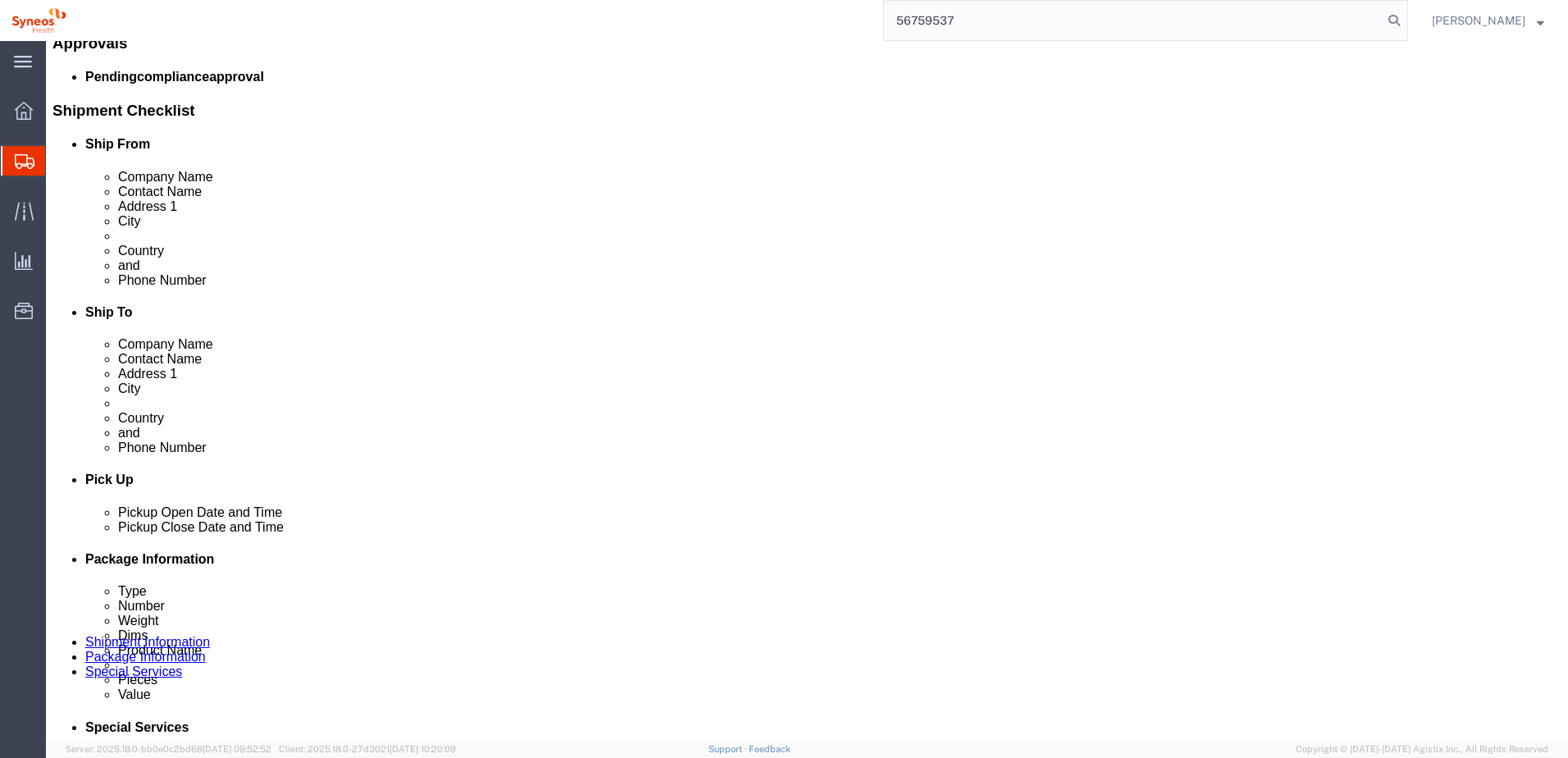
type input "56759537"
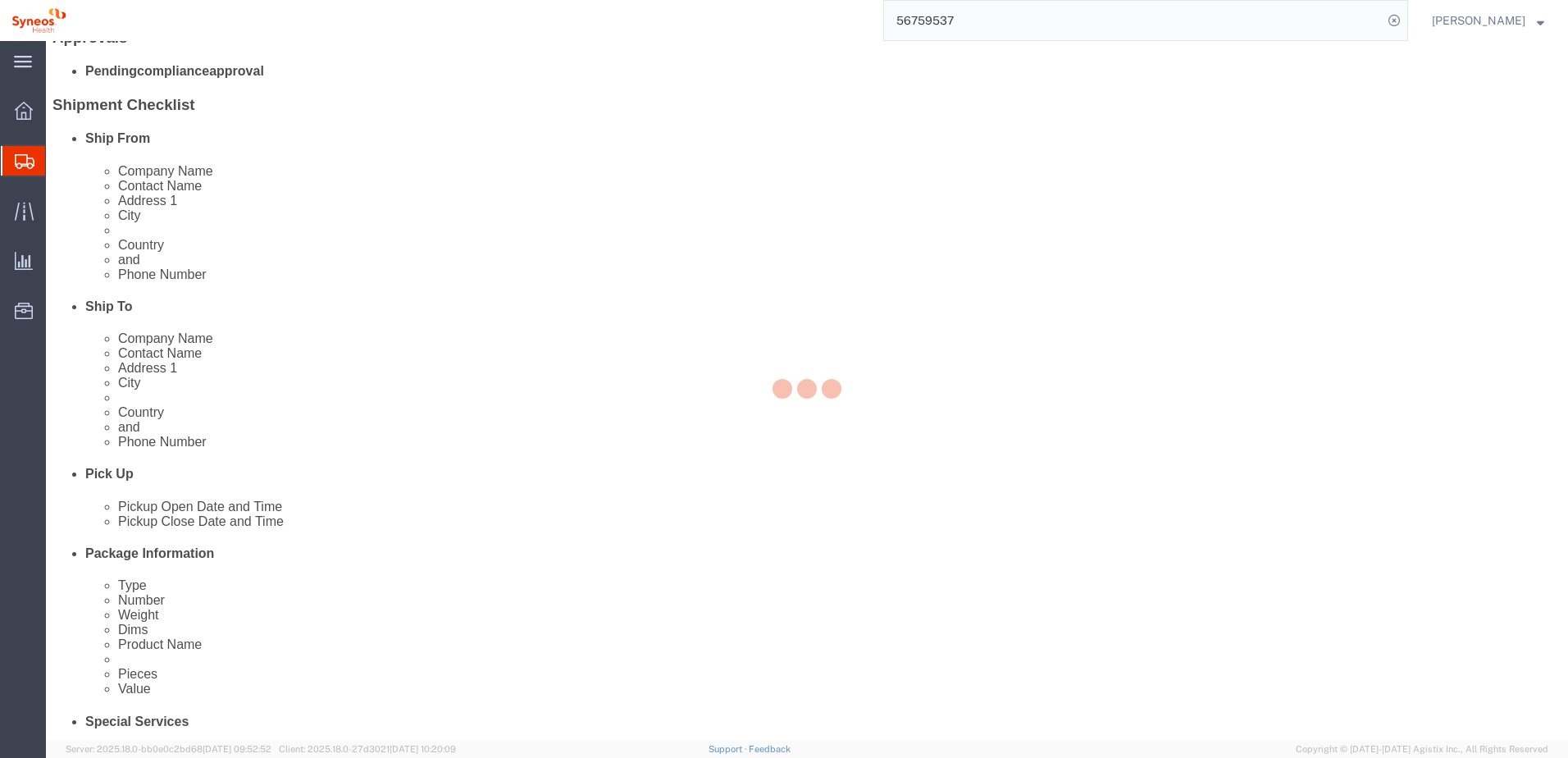
select select "66391"
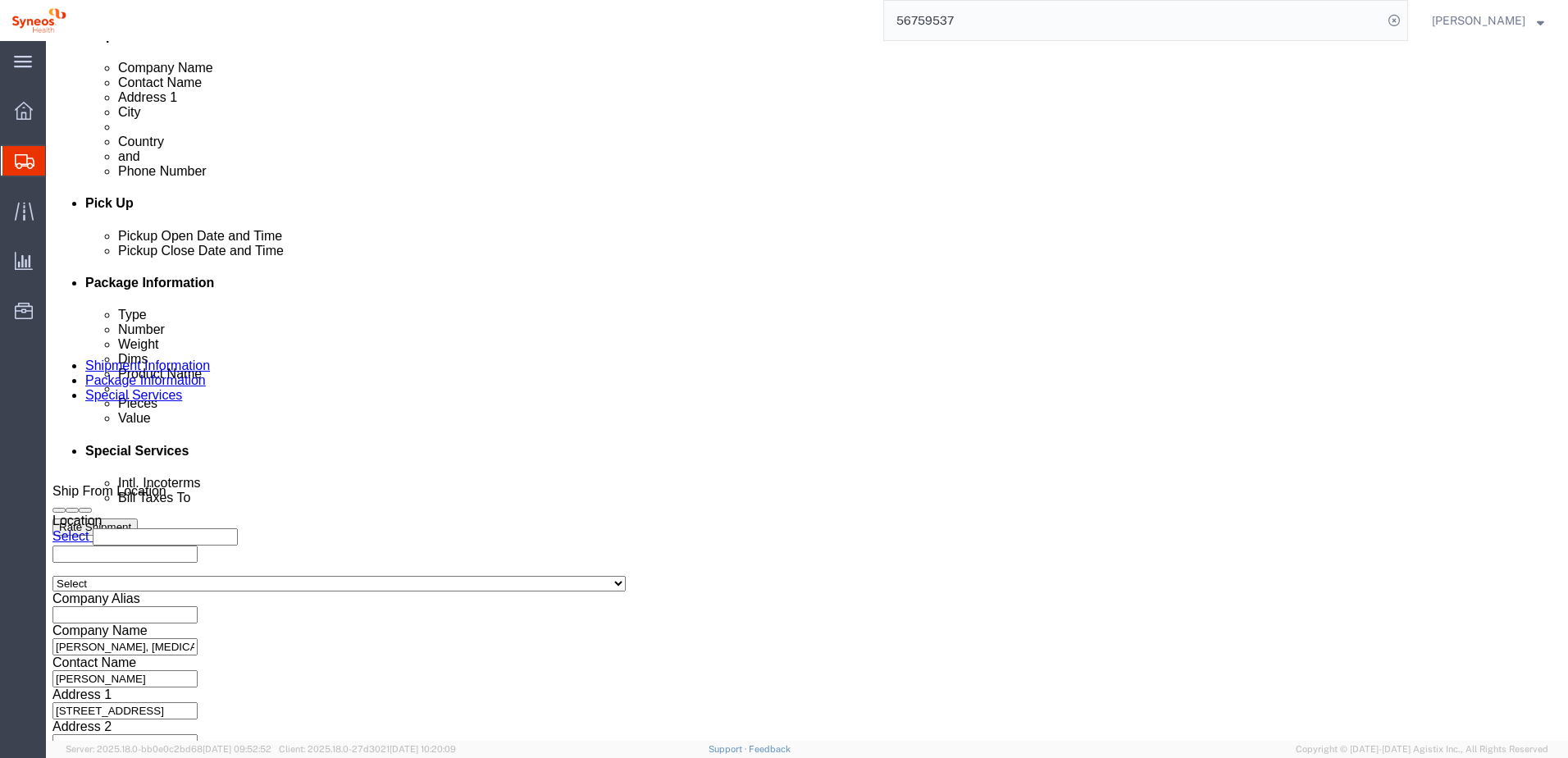
scroll to position [711, 0]
click button "Continue"
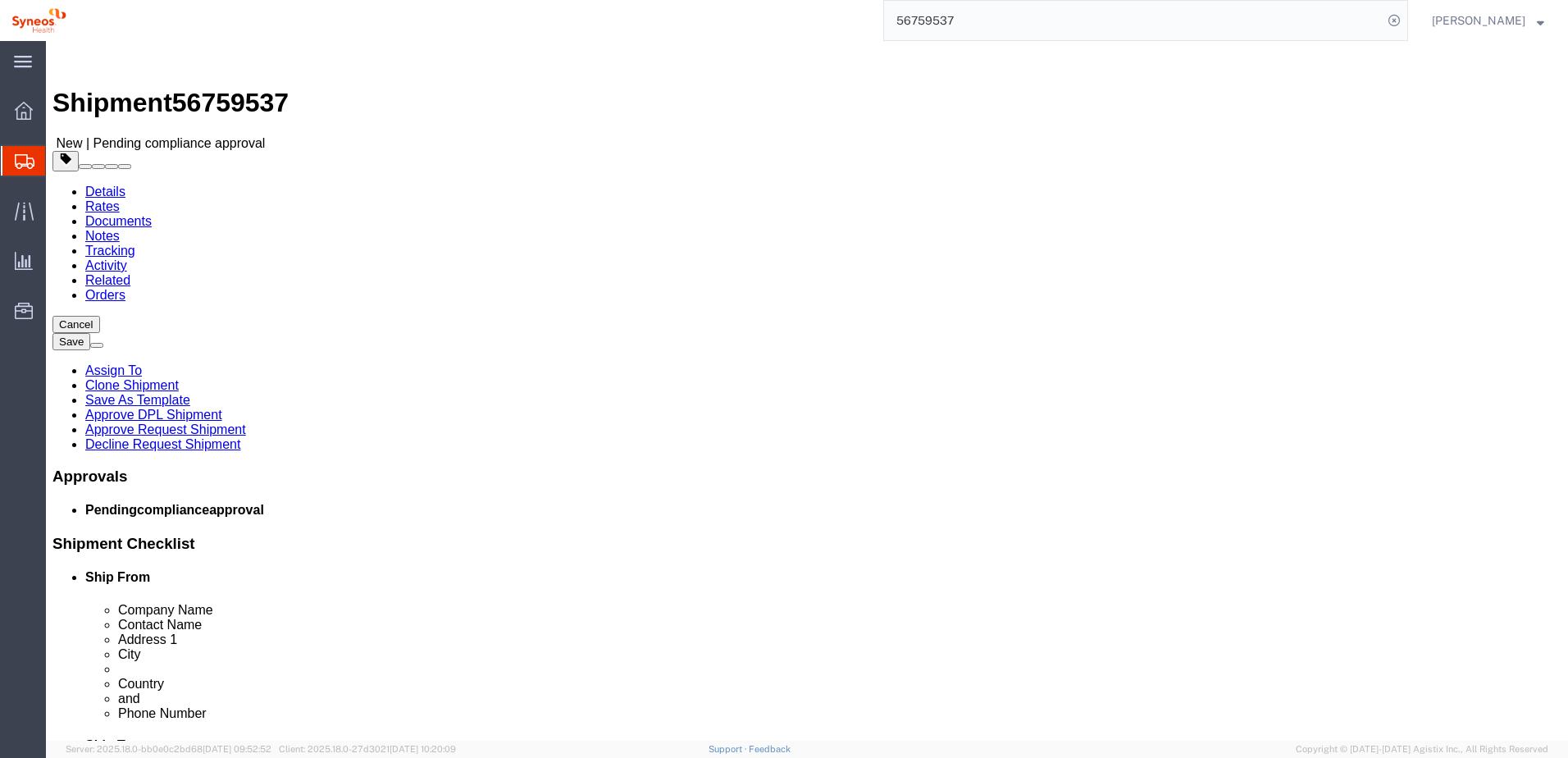
click button "Continue"
click link "Approve Request Shipment"
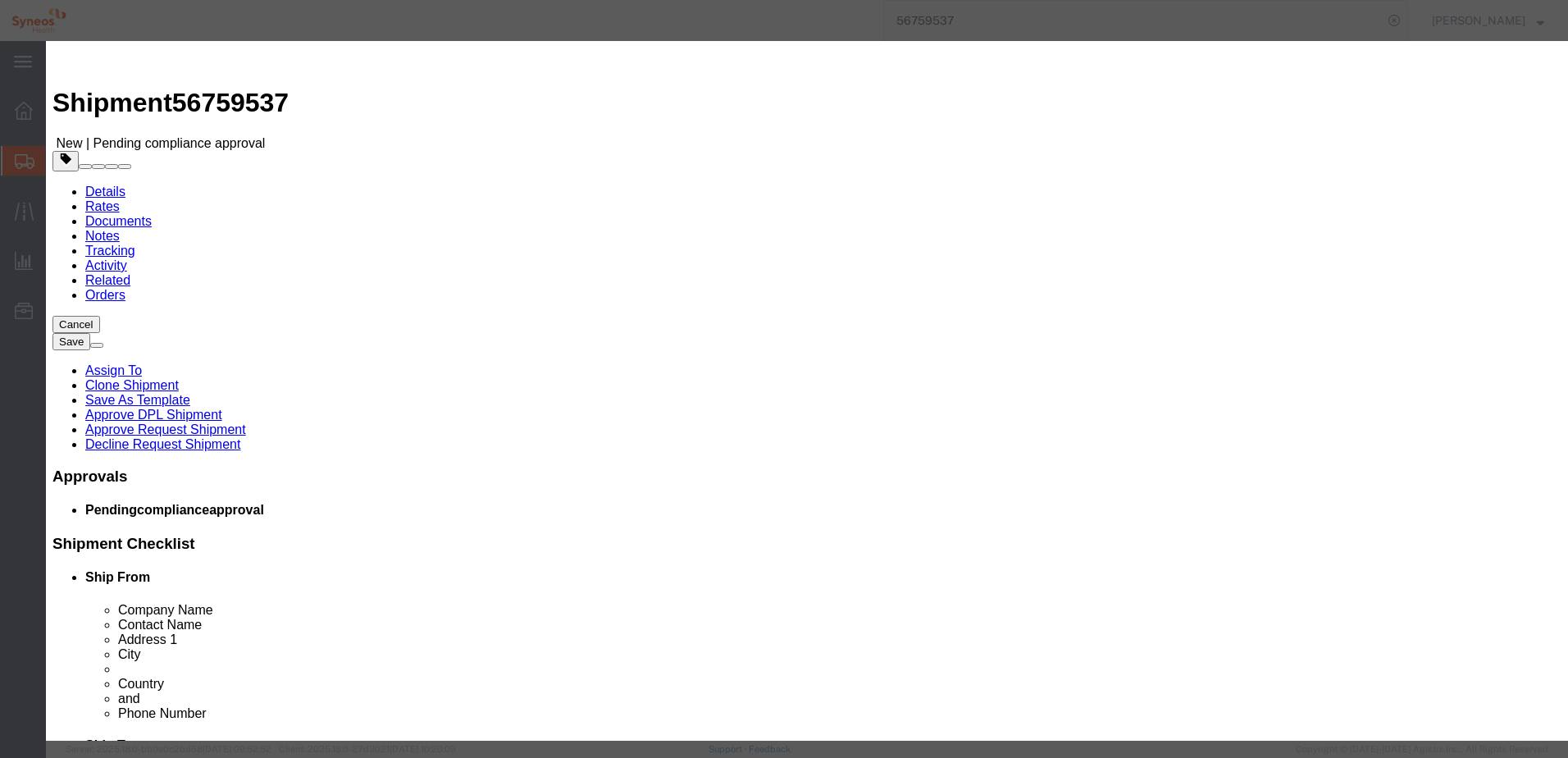
click button "Yes"
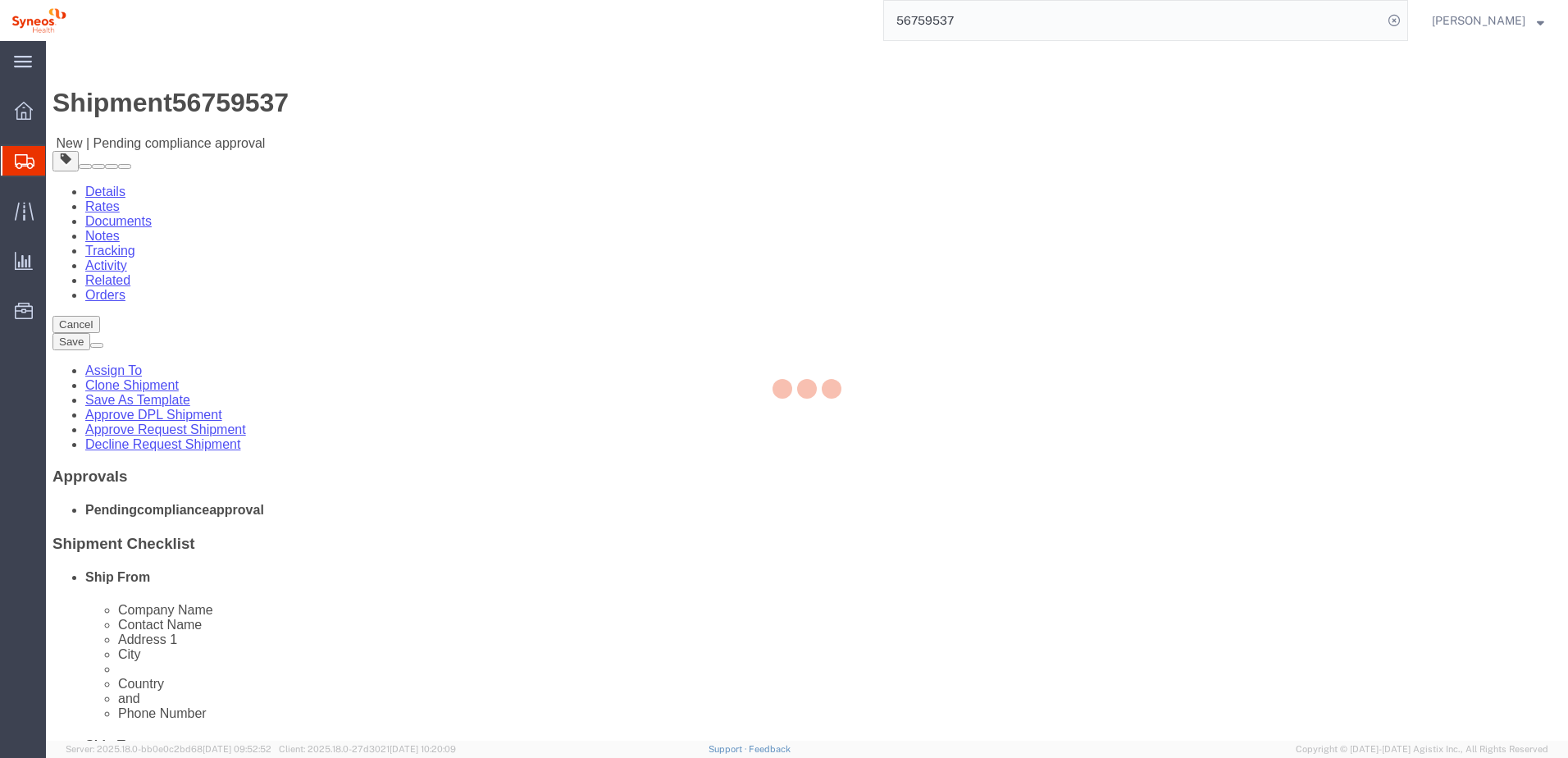
select select "66391"
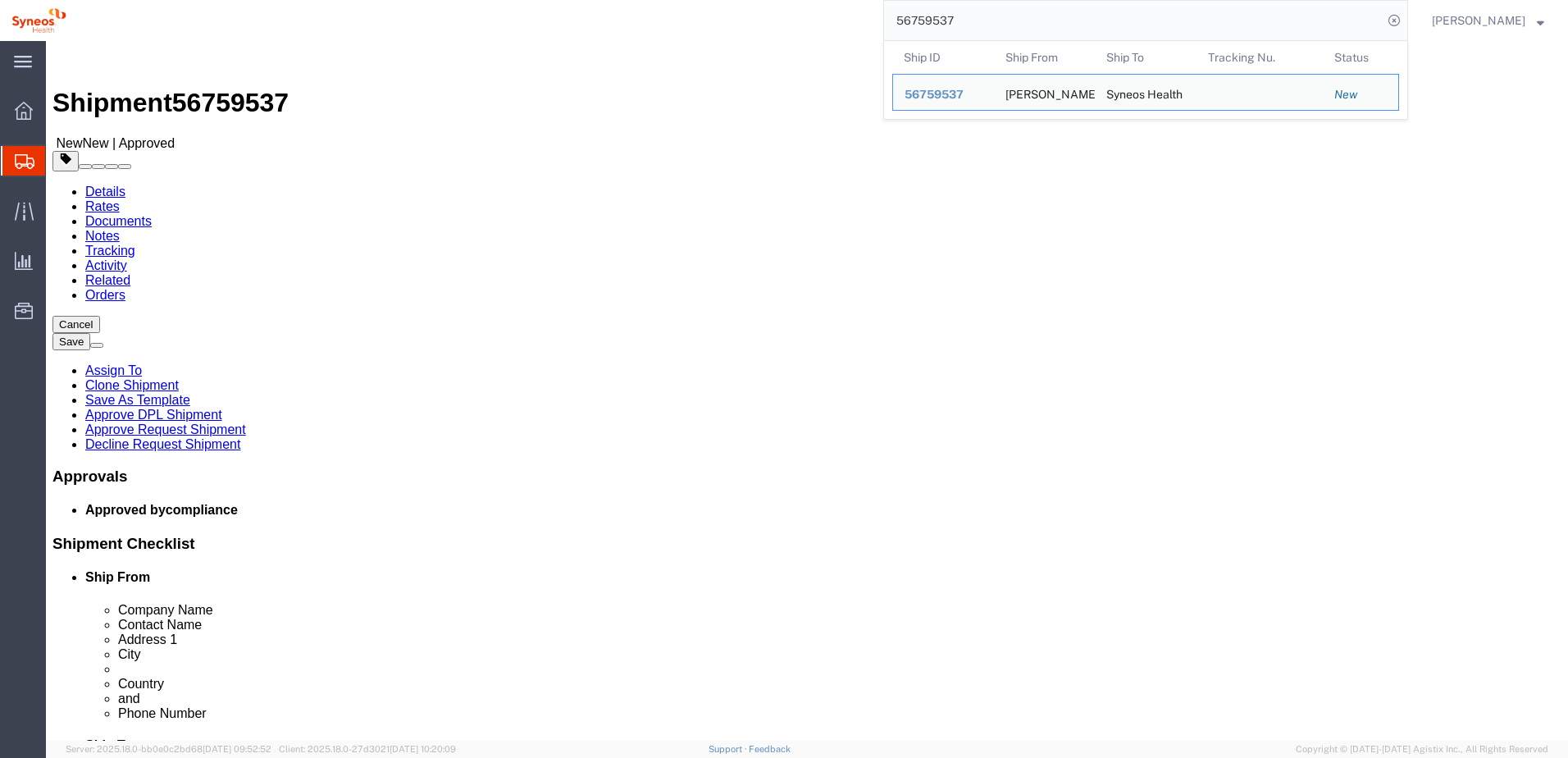
drag, startPoint x: 991, startPoint y: 23, endPoint x: 963, endPoint y: 23, distance: 28.0
click at [963, 23] on input "56759537" at bounding box center [1133, 21] width 499 height 39
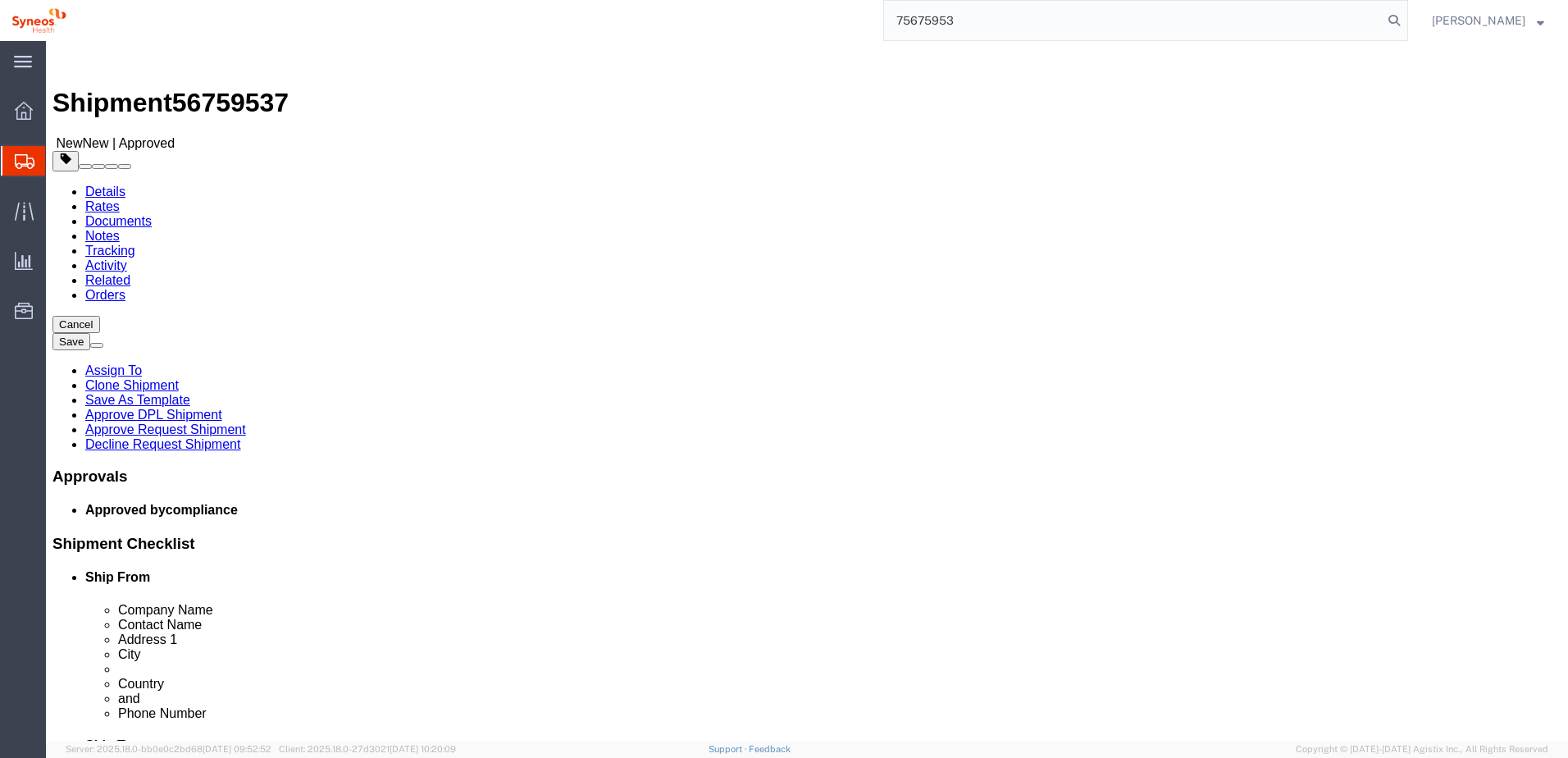
click at [909, 22] on input "75675953" at bounding box center [1133, 21] width 499 height 39
click at [909, 22] on input "75675953" at bounding box center [1133, 21] width 499 height 39
paste input "56759546"
type input "56759546"
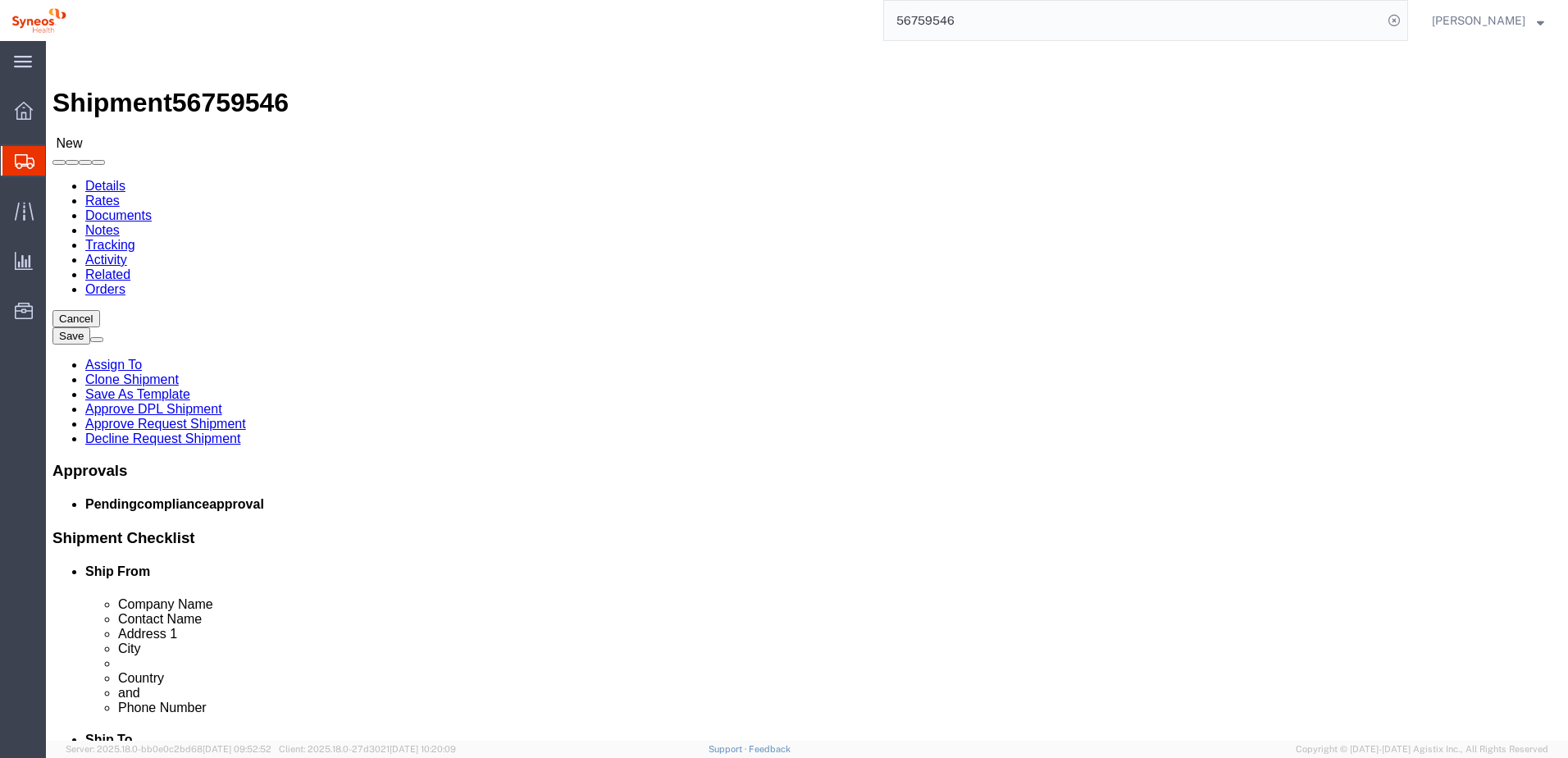
select select "66391"
